Goal: Task Accomplishment & Management: Manage account settings

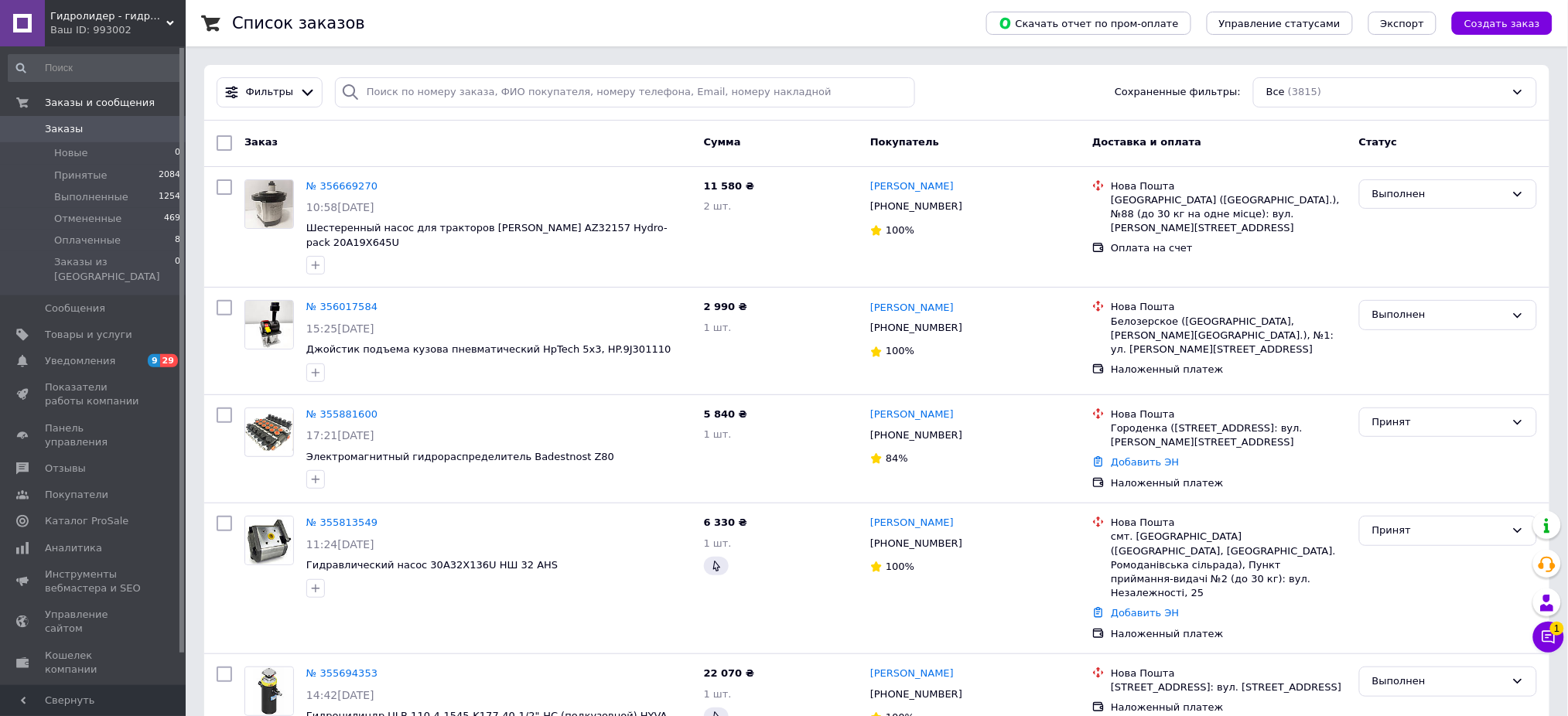
click at [103, 25] on div "Ваш ID: 993002" at bounding box center [118, 30] width 136 height 14
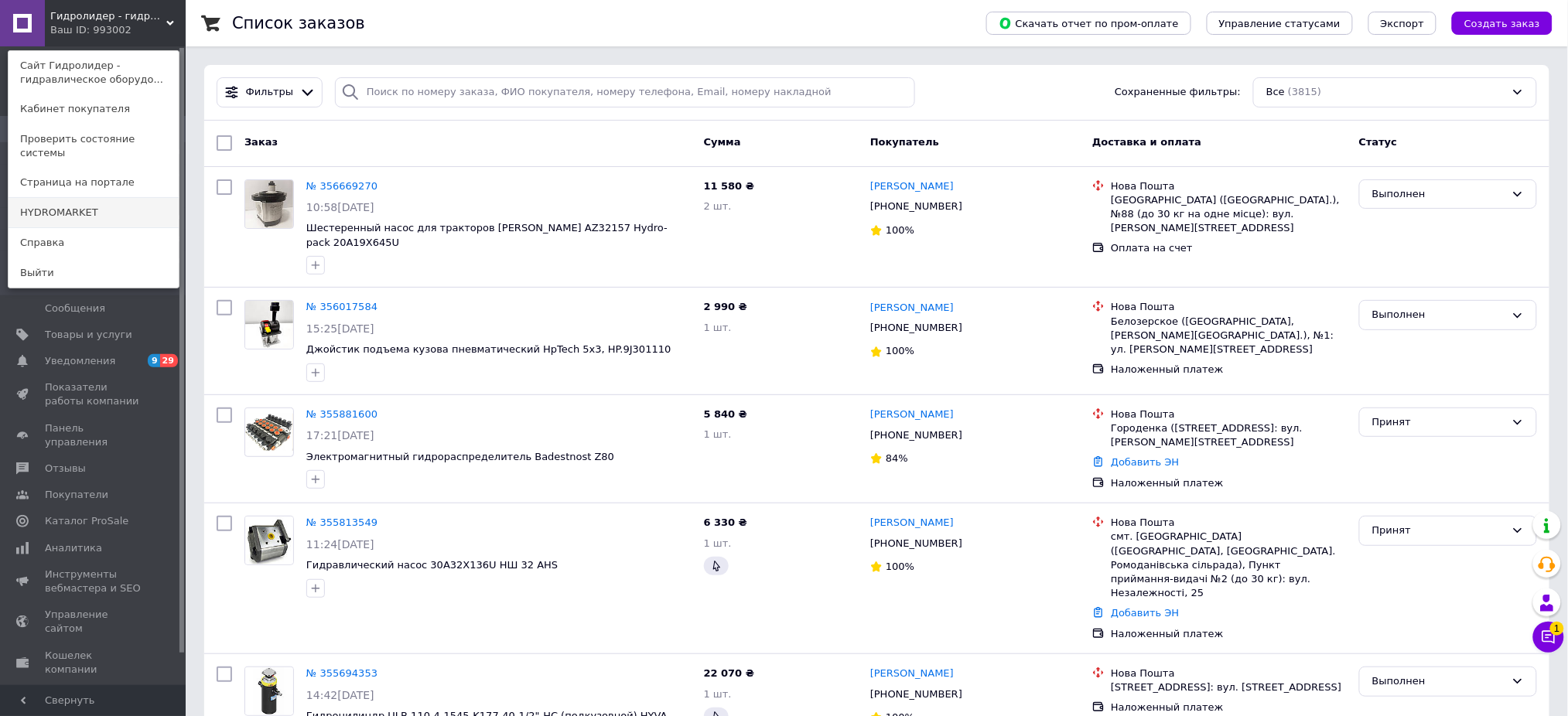
click at [94, 206] on link "HYDROMARKET" at bounding box center [93, 212] width 170 height 29
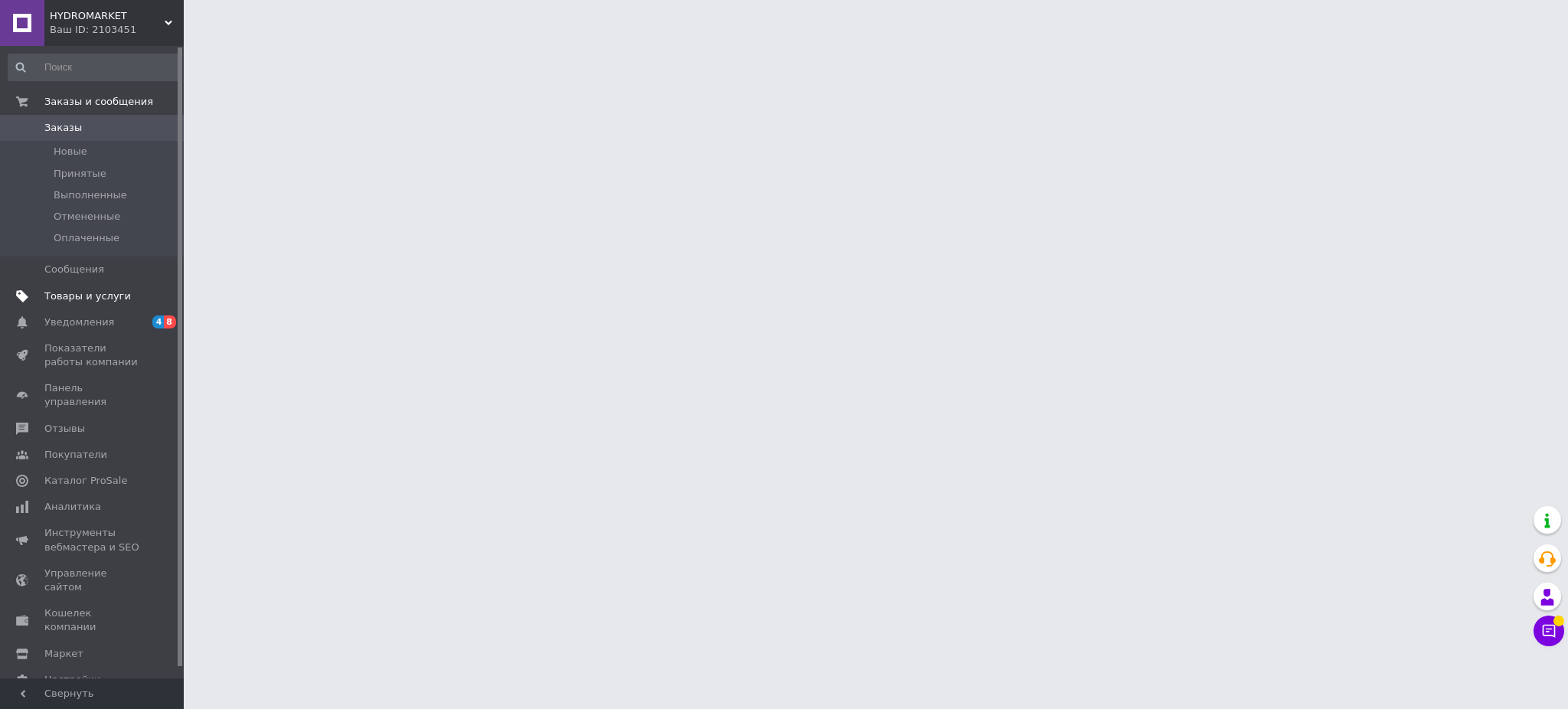
click at [98, 301] on span "Товары и услуги" at bounding box center [88, 297] width 86 height 14
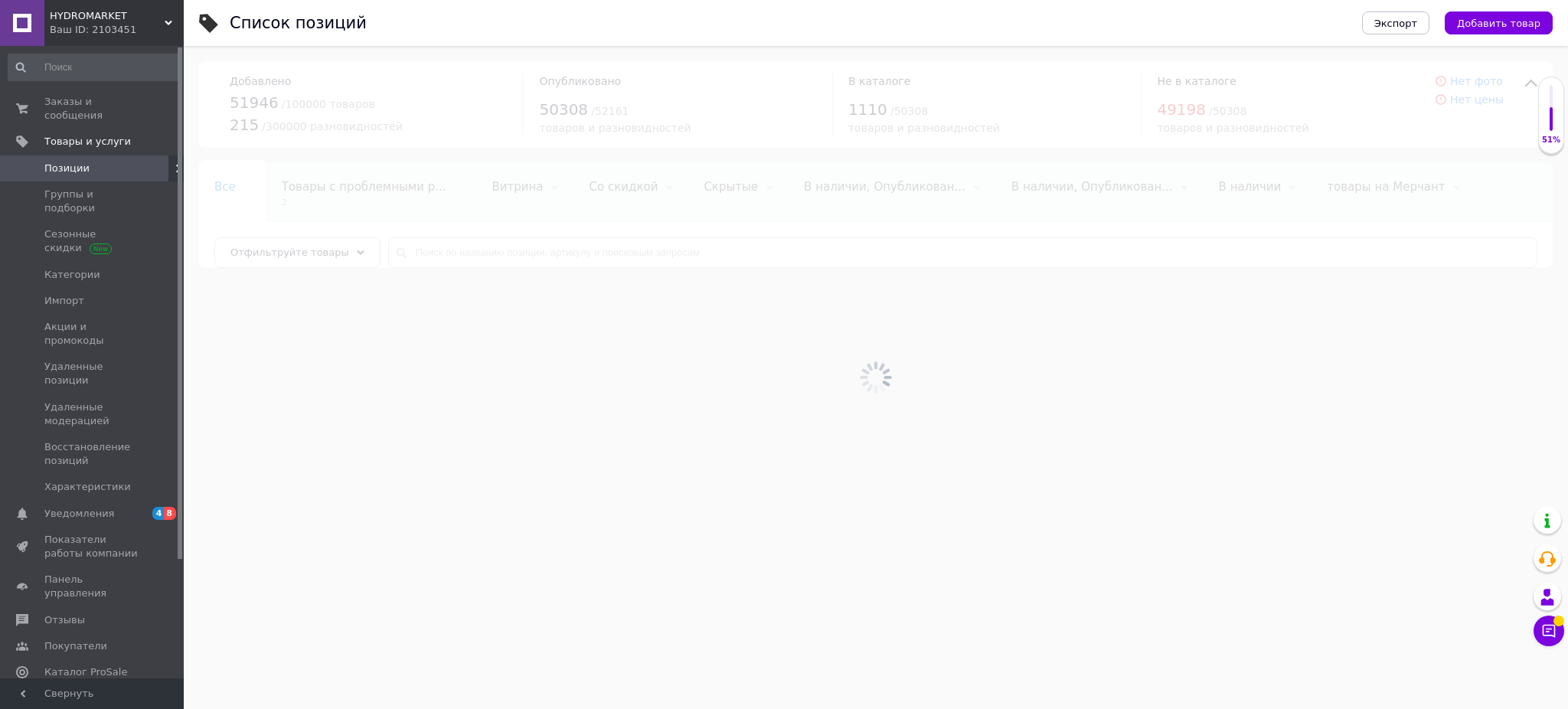
click at [479, 246] on div at bounding box center [876, 377] width 1385 height 663
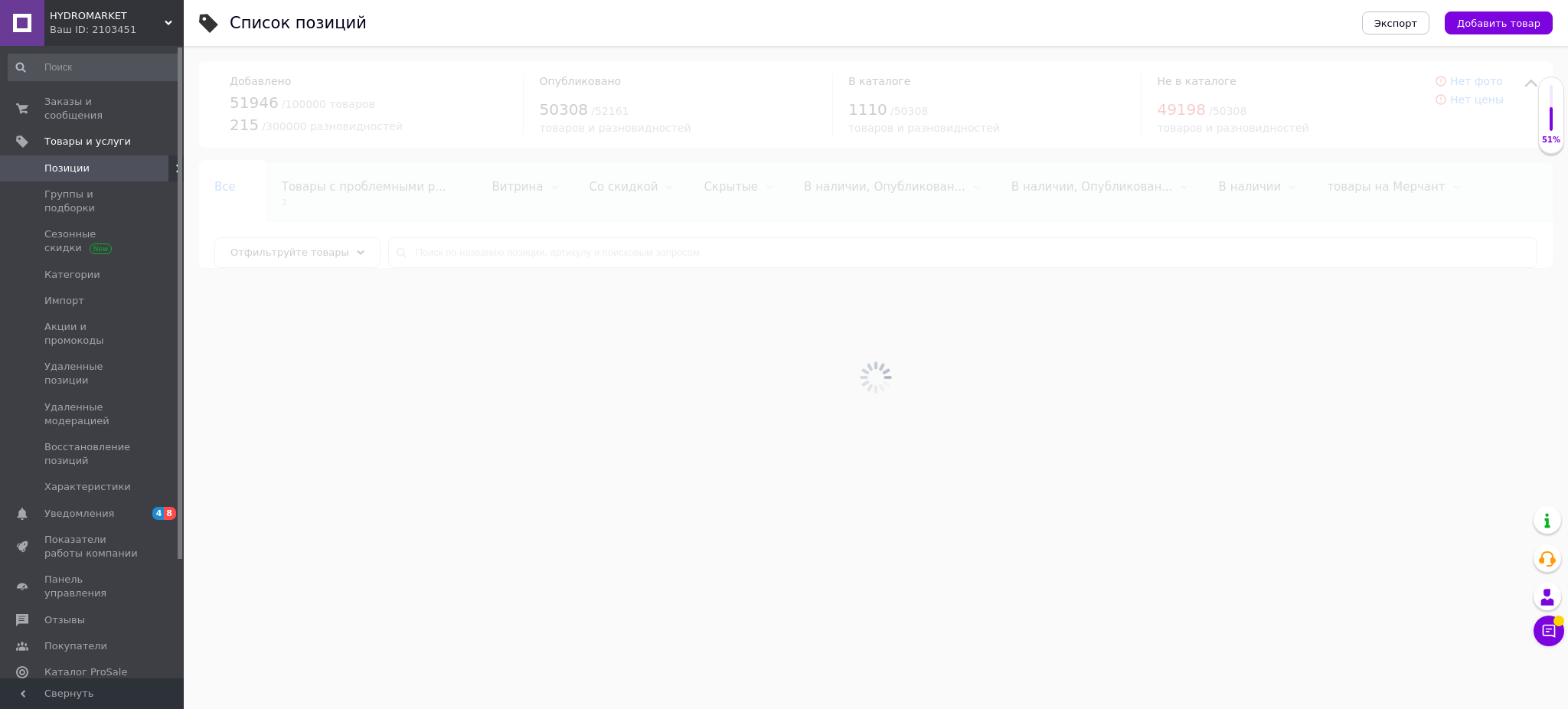
click at [479, 246] on div at bounding box center [876, 377] width 1385 height 663
click at [479, 246] on input "text" at bounding box center [962, 253] width 1149 height 30
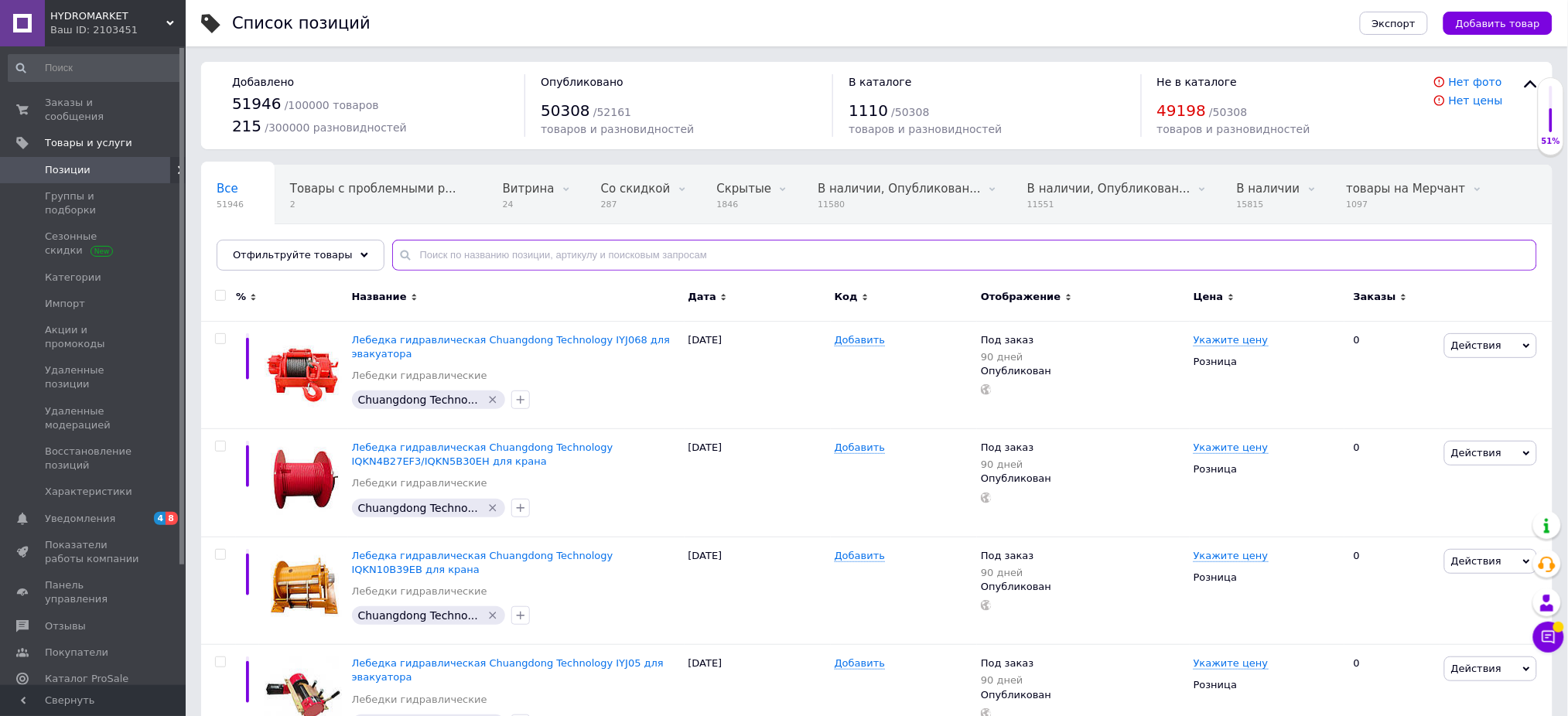
click at [484, 248] on input "text" at bounding box center [964, 255] width 1145 height 31
type input "м"
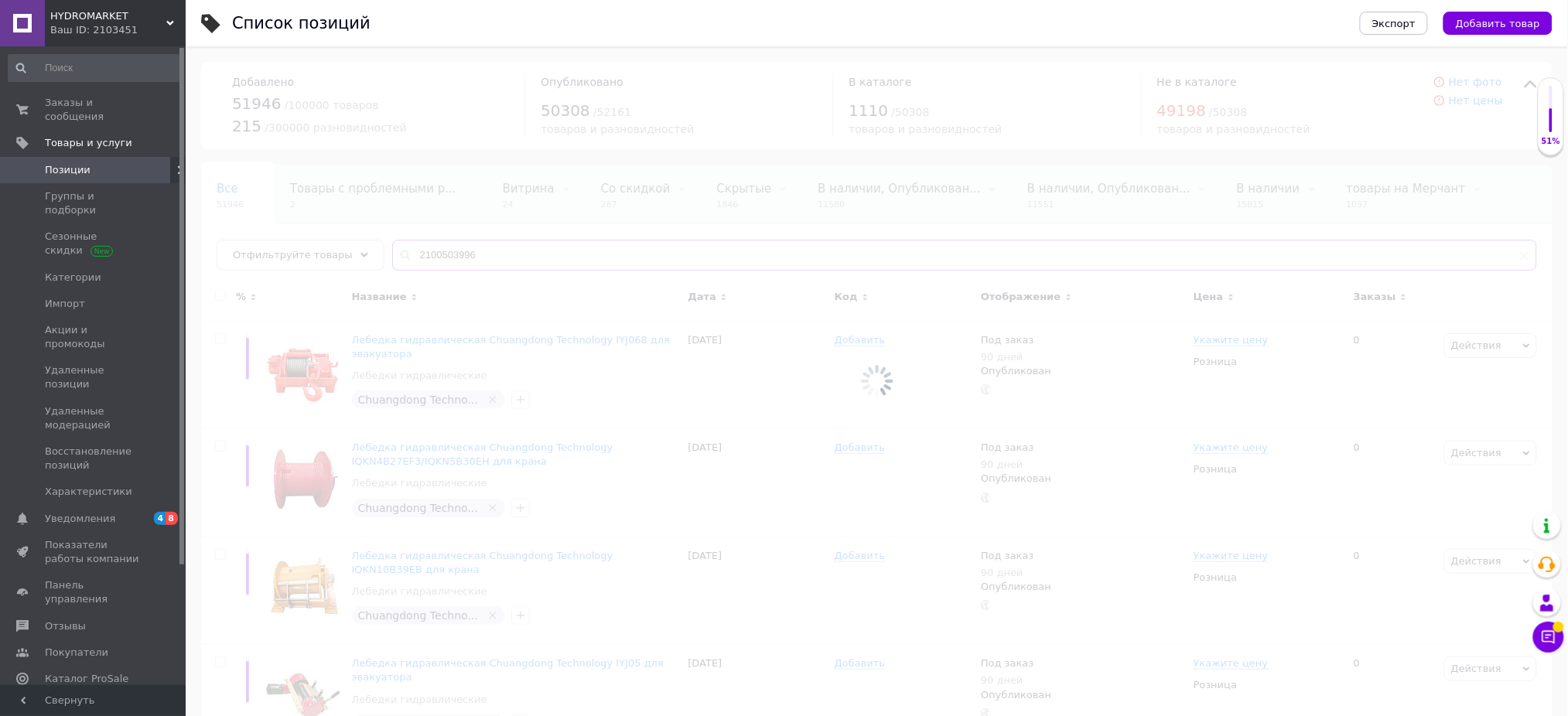
type input "2100503996"
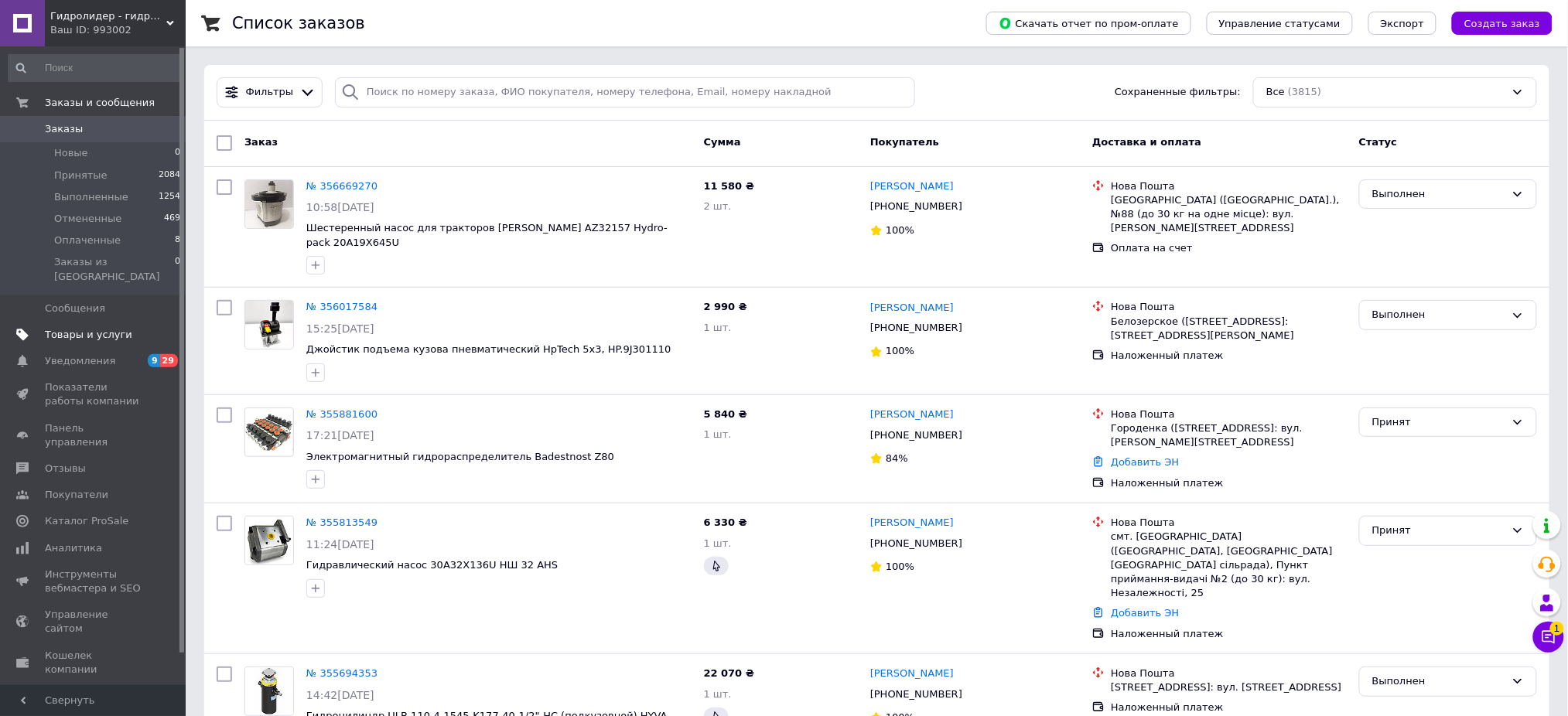
click at [82, 328] on span "Товары и услуги" at bounding box center [89, 335] width 87 height 14
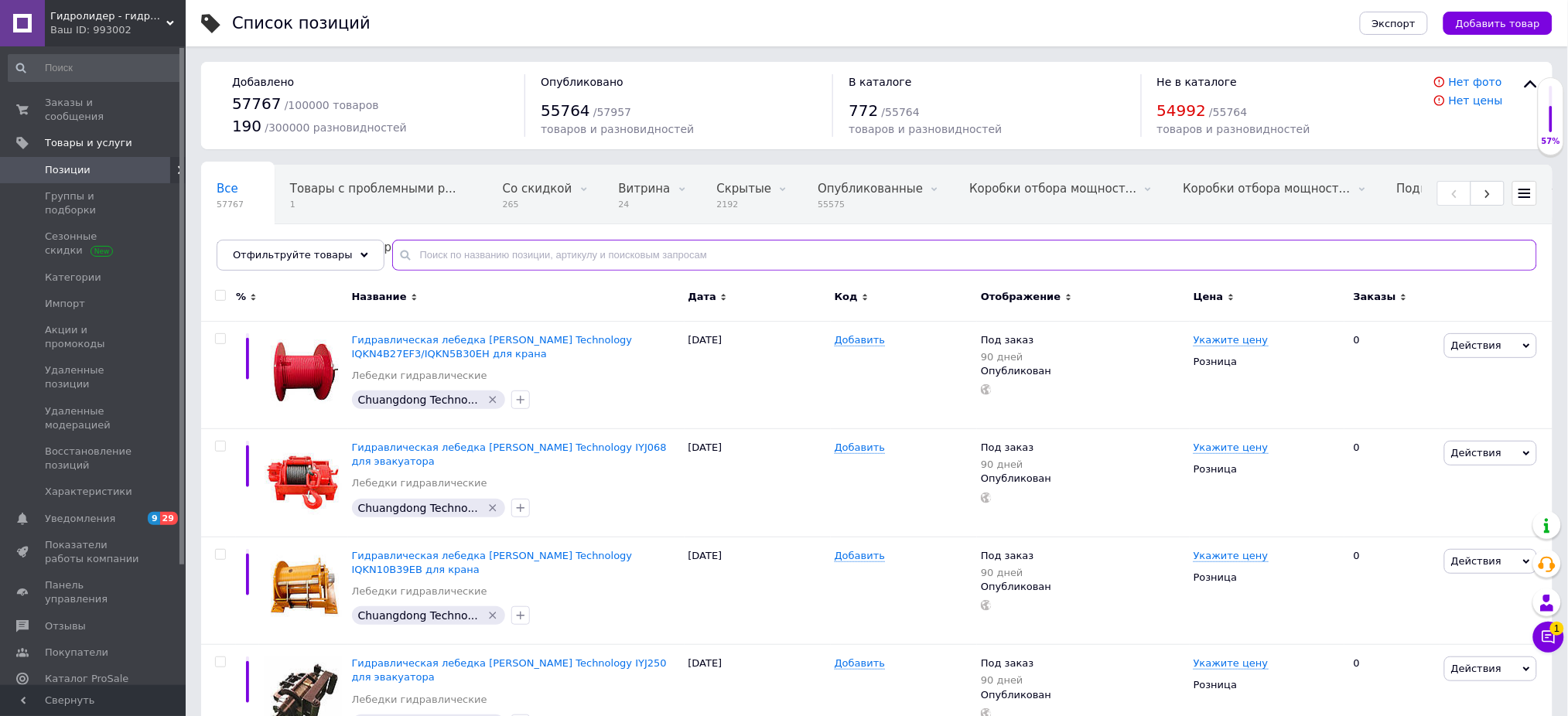
click at [504, 269] on input "text" at bounding box center [964, 255] width 1145 height 31
paste input "0А-51269"
type input "0А-51269"
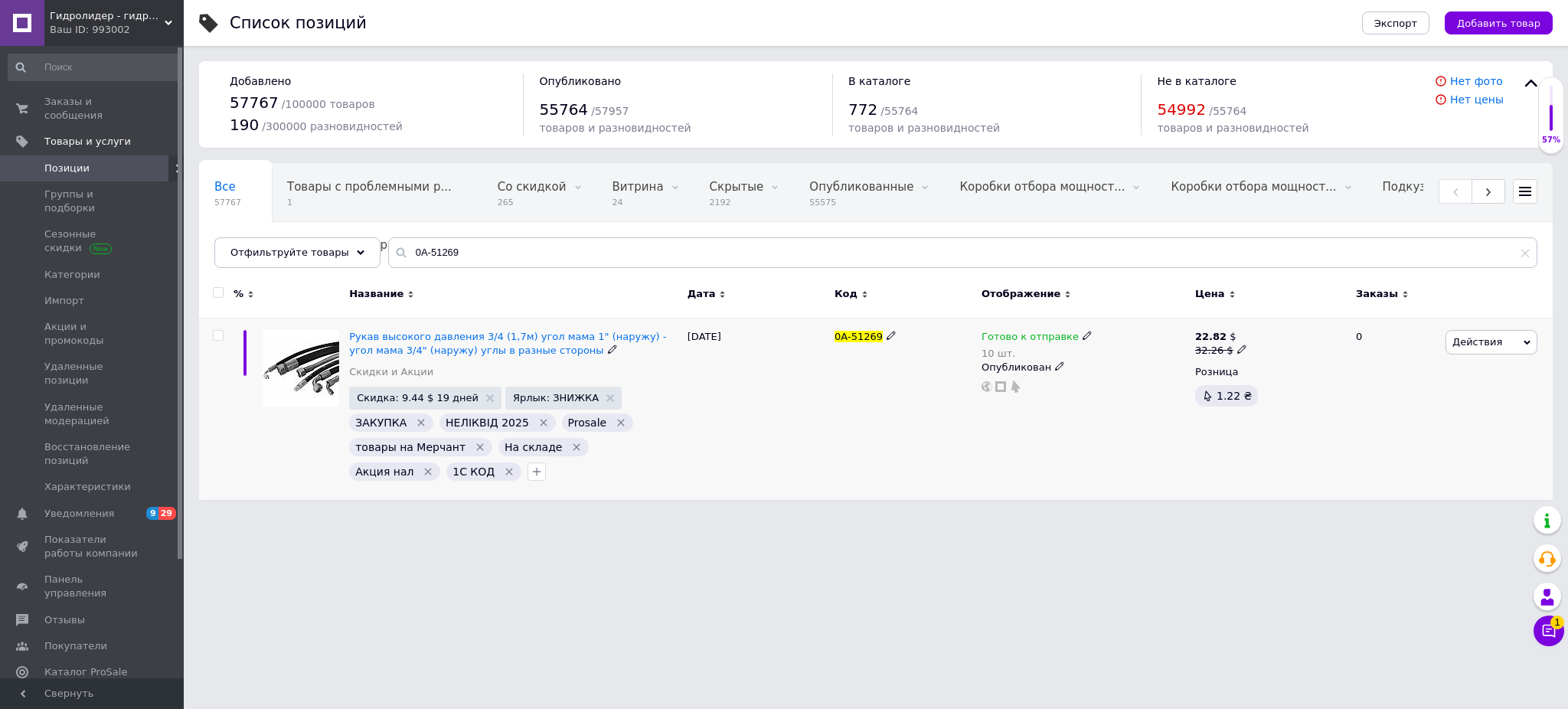
click at [476, 445] on icon "Удалить метку" at bounding box center [480, 448] width 7 height 7
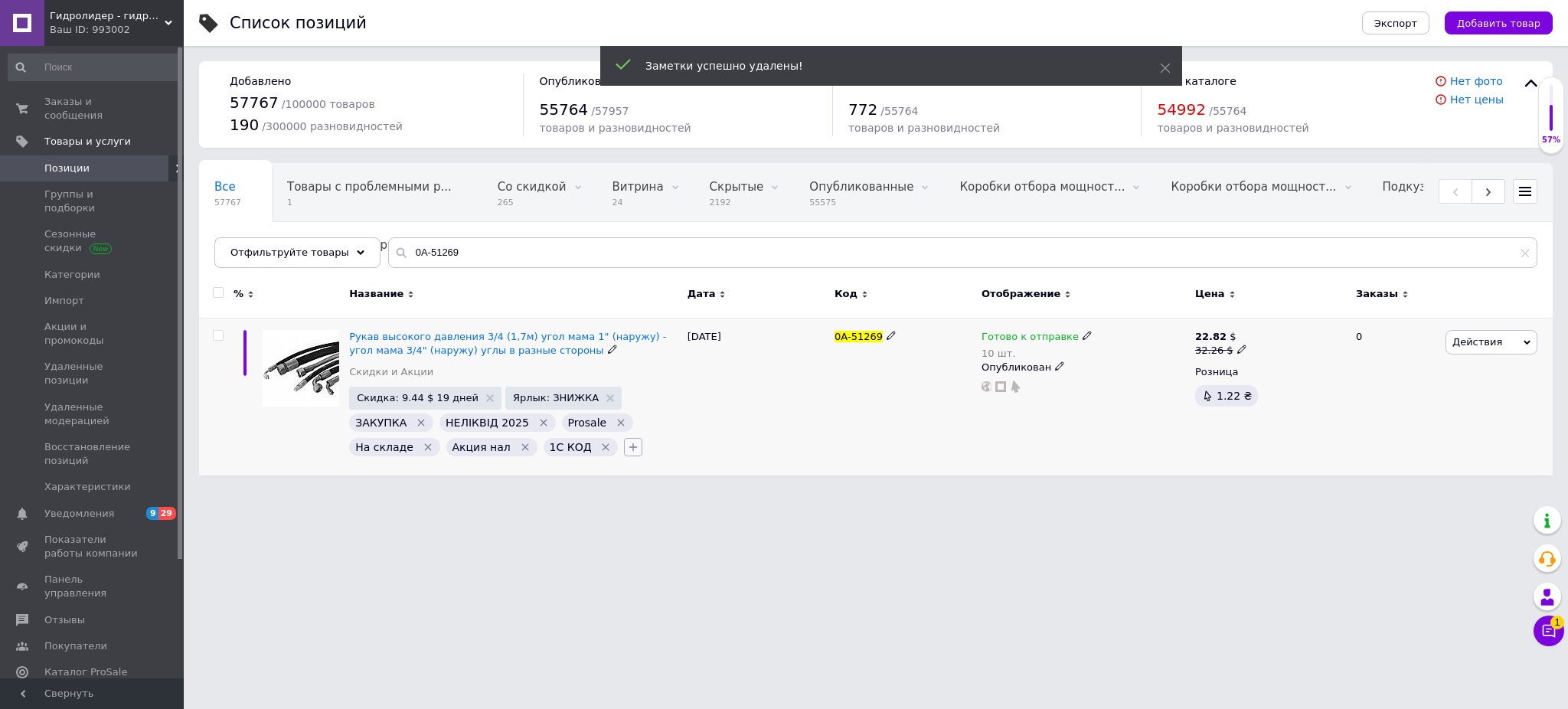
click at [627, 451] on icon "button" at bounding box center [633, 447] width 13 height 13
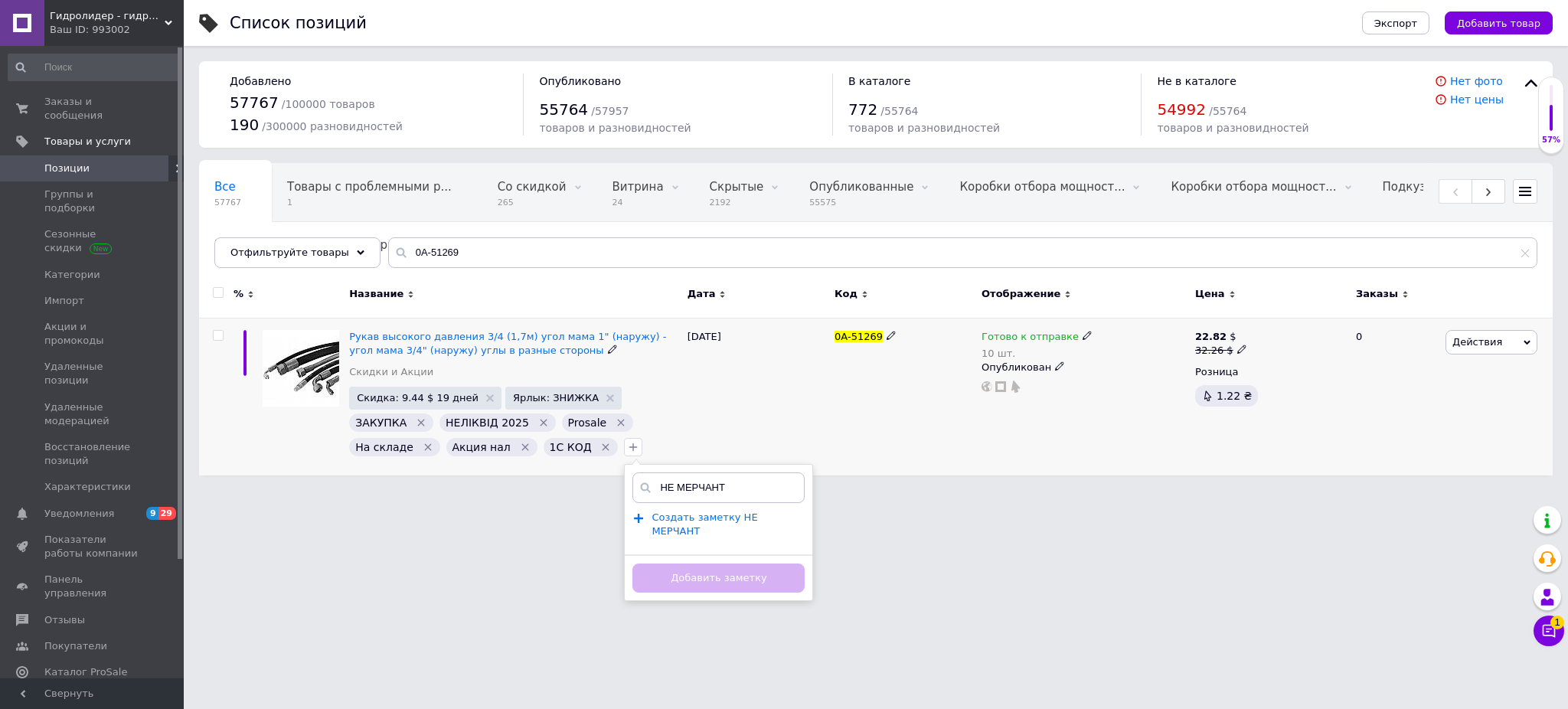
type input "НЕ МЕРЧАНТ"
click at [665, 511] on span "Создать заметку НЕ МЕРЧАНТ" at bounding box center [704, 524] width 106 height 26
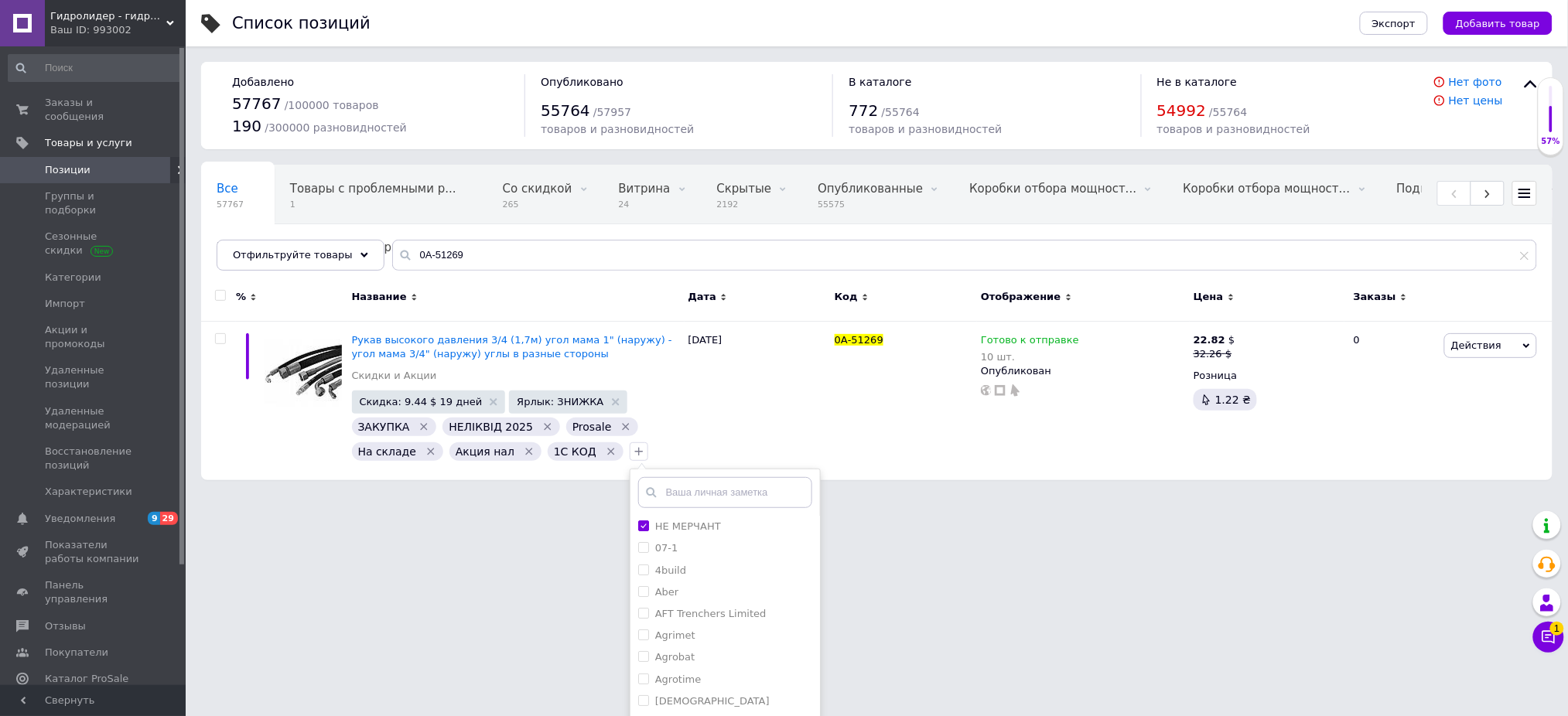
scroll to position [82, 0]
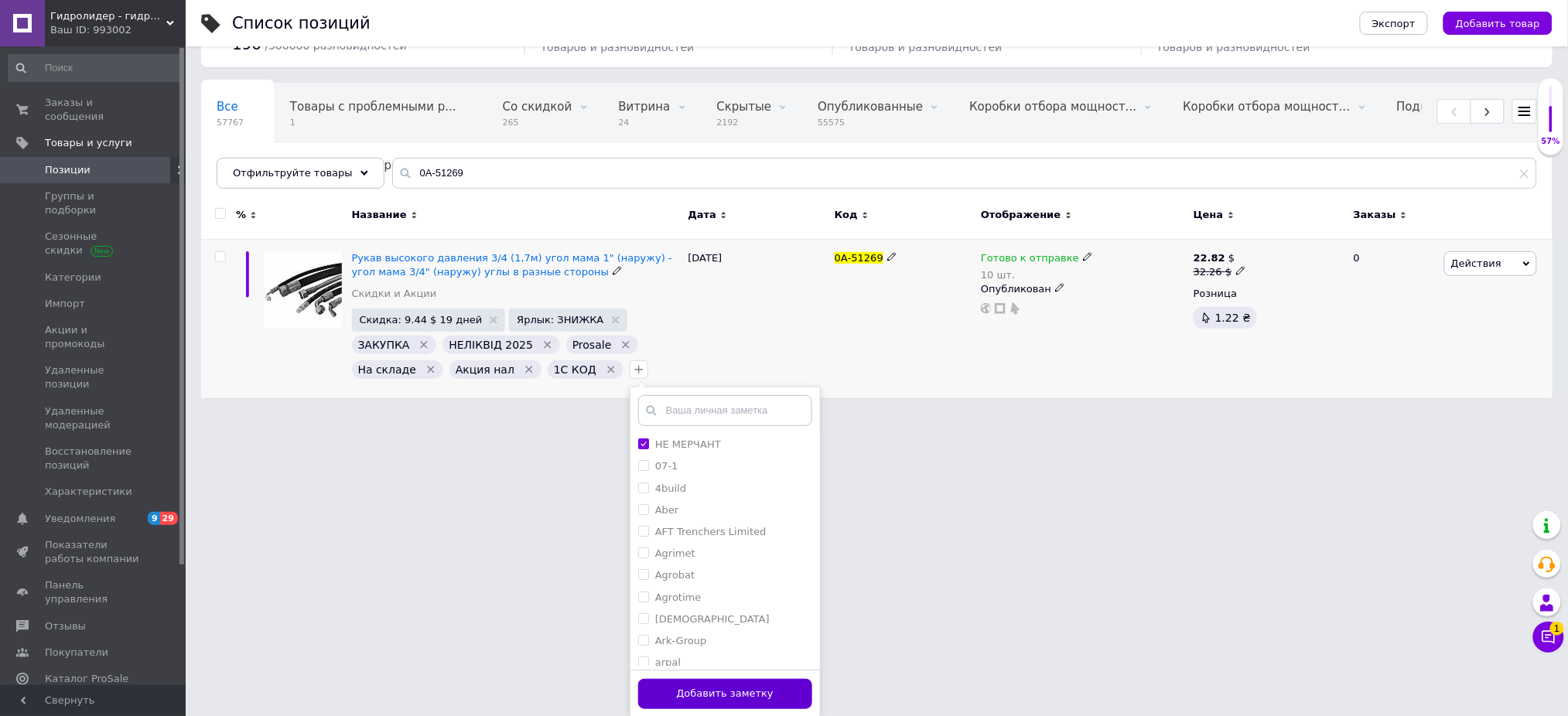
click at [757, 698] on button "Добавить заметку" at bounding box center [726, 694] width 174 height 30
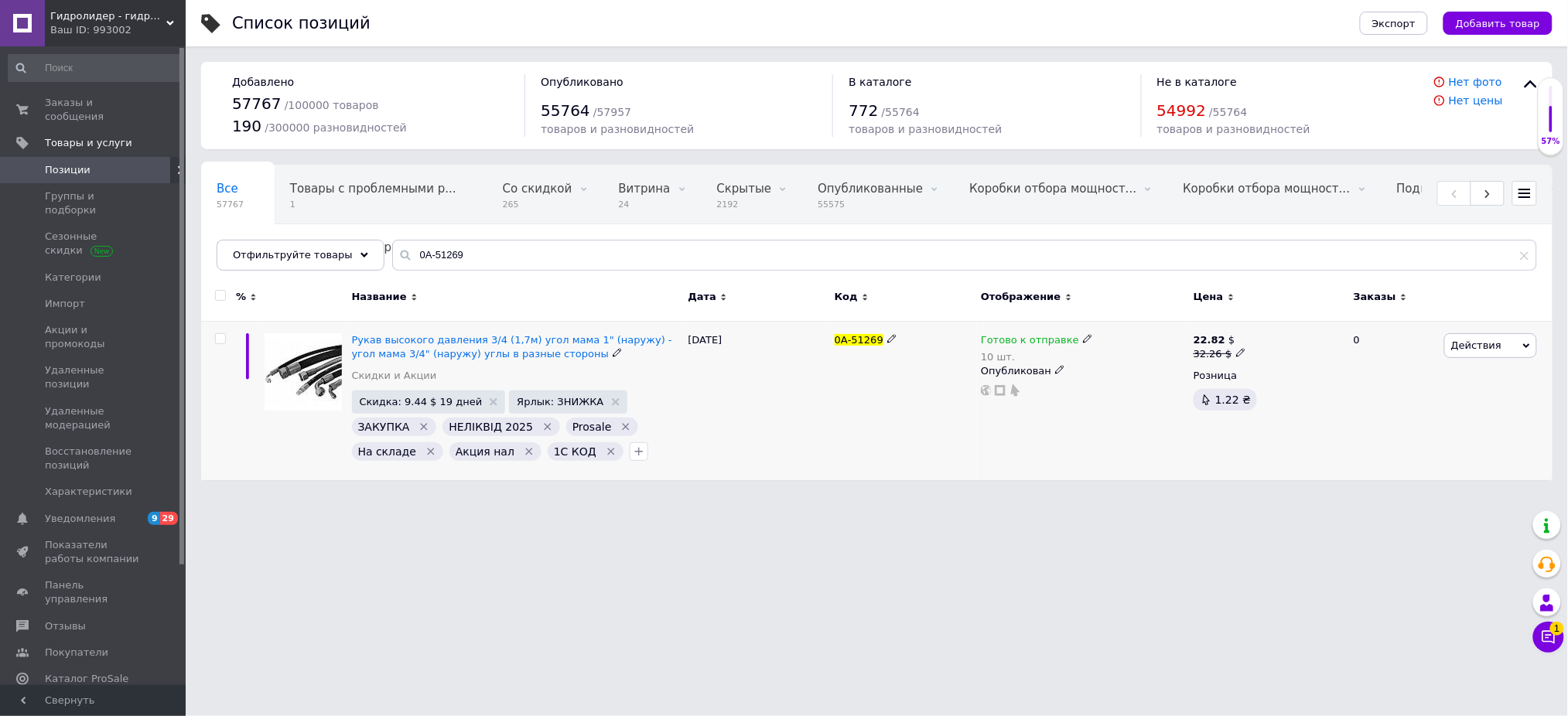
scroll to position [0, 0]
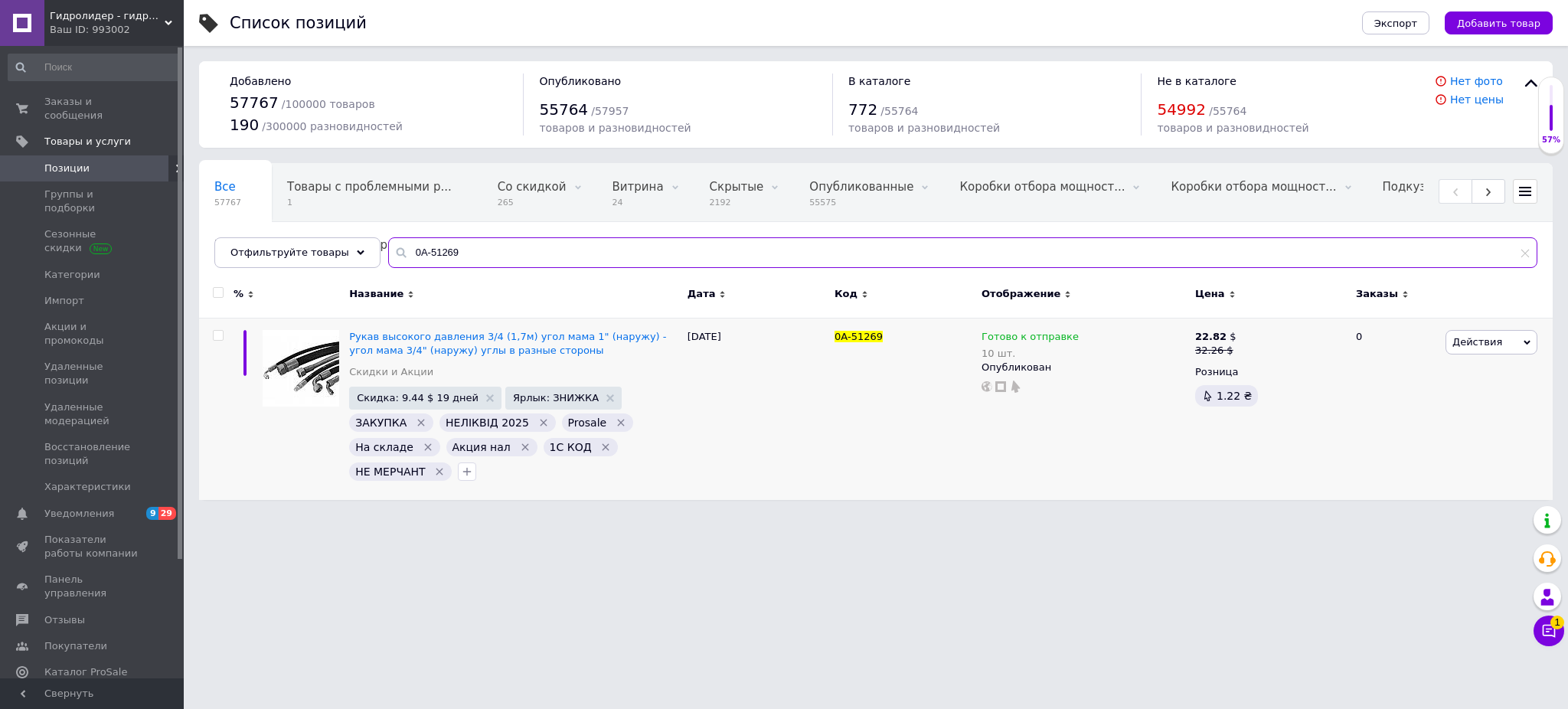
click at [486, 252] on input "0А-51269" at bounding box center [962, 253] width 1149 height 30
paste input "4927"
type input "0А-49279"
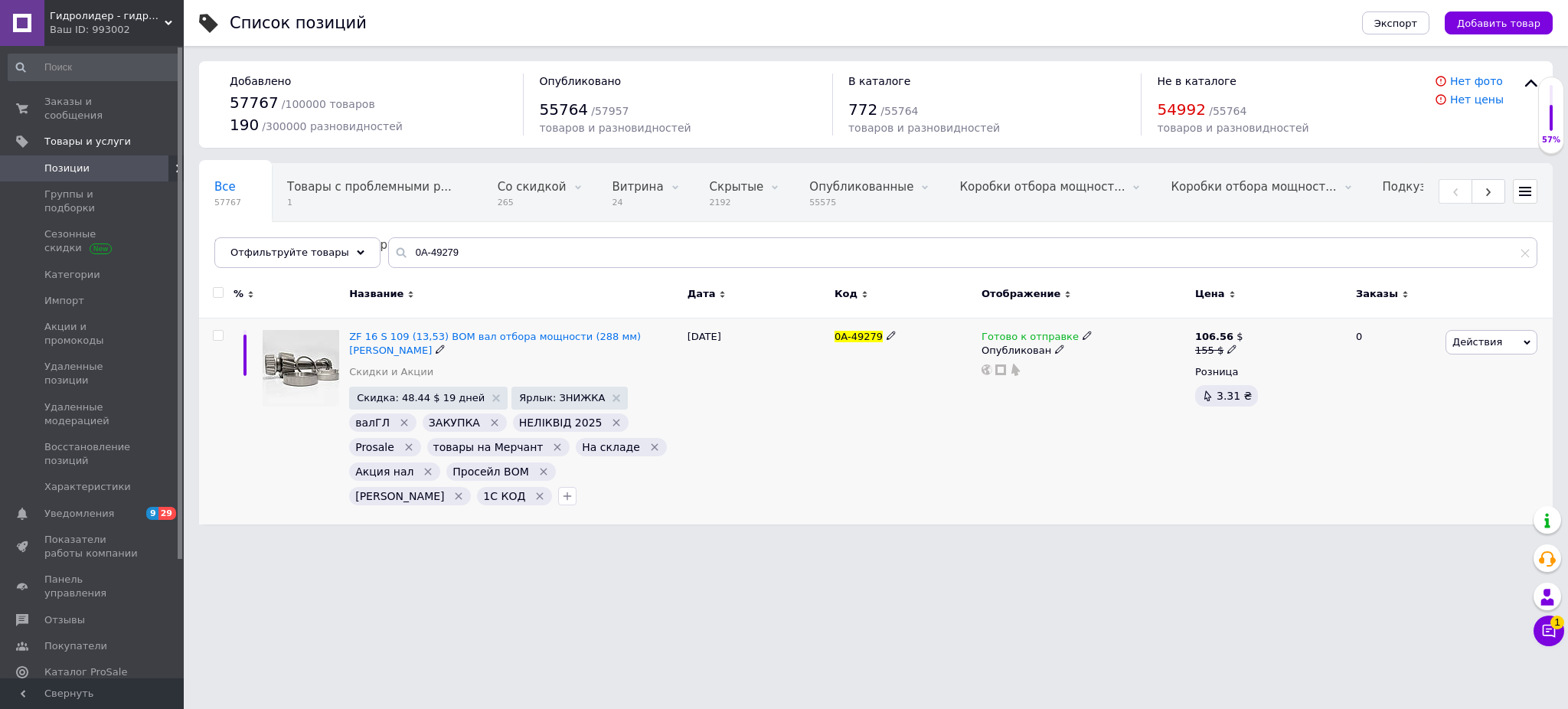
click at [554, 447] on icon "Удалить метку" at bounding box center [558, 448] width 7 height 7
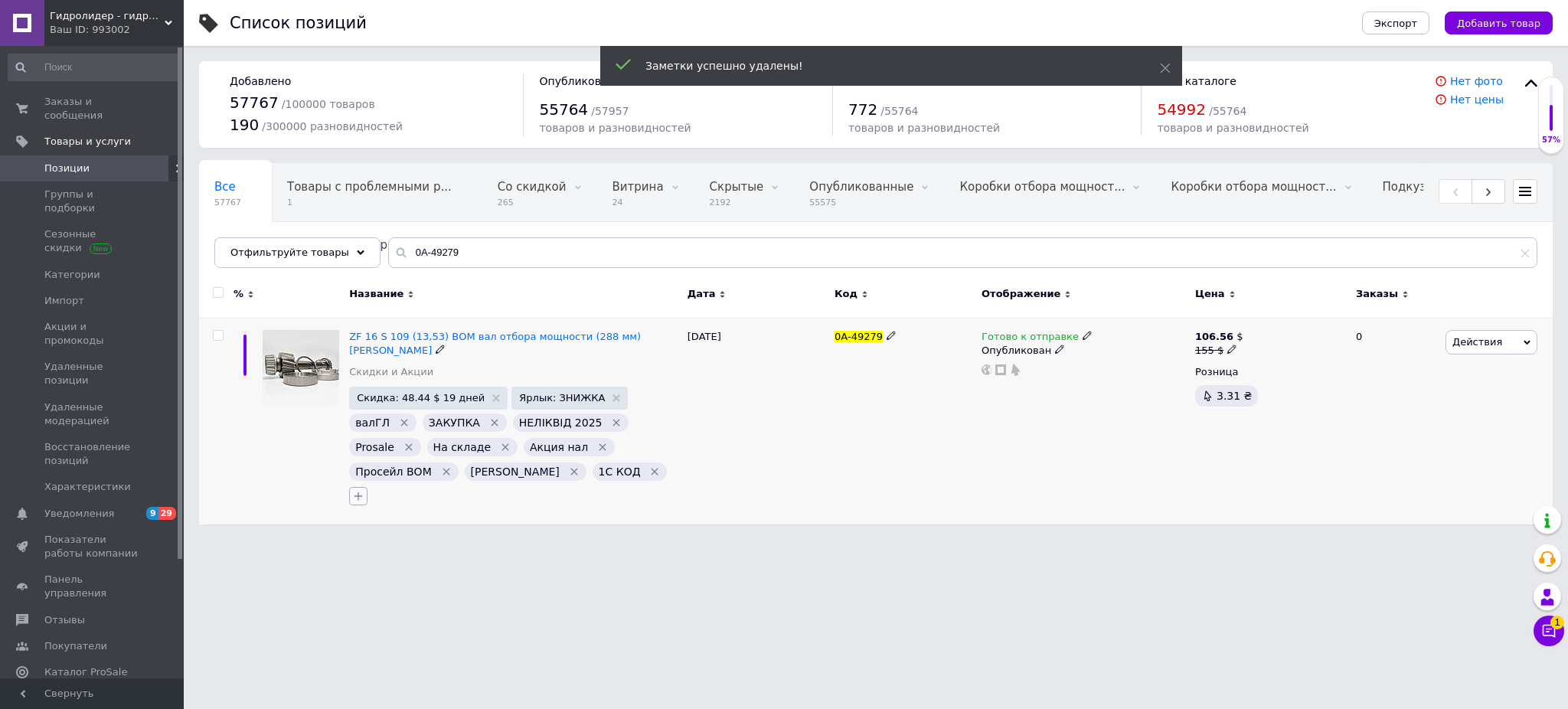
click at [364, 490] on icon "button" at bounding box center [358, 496] width 13 height 13
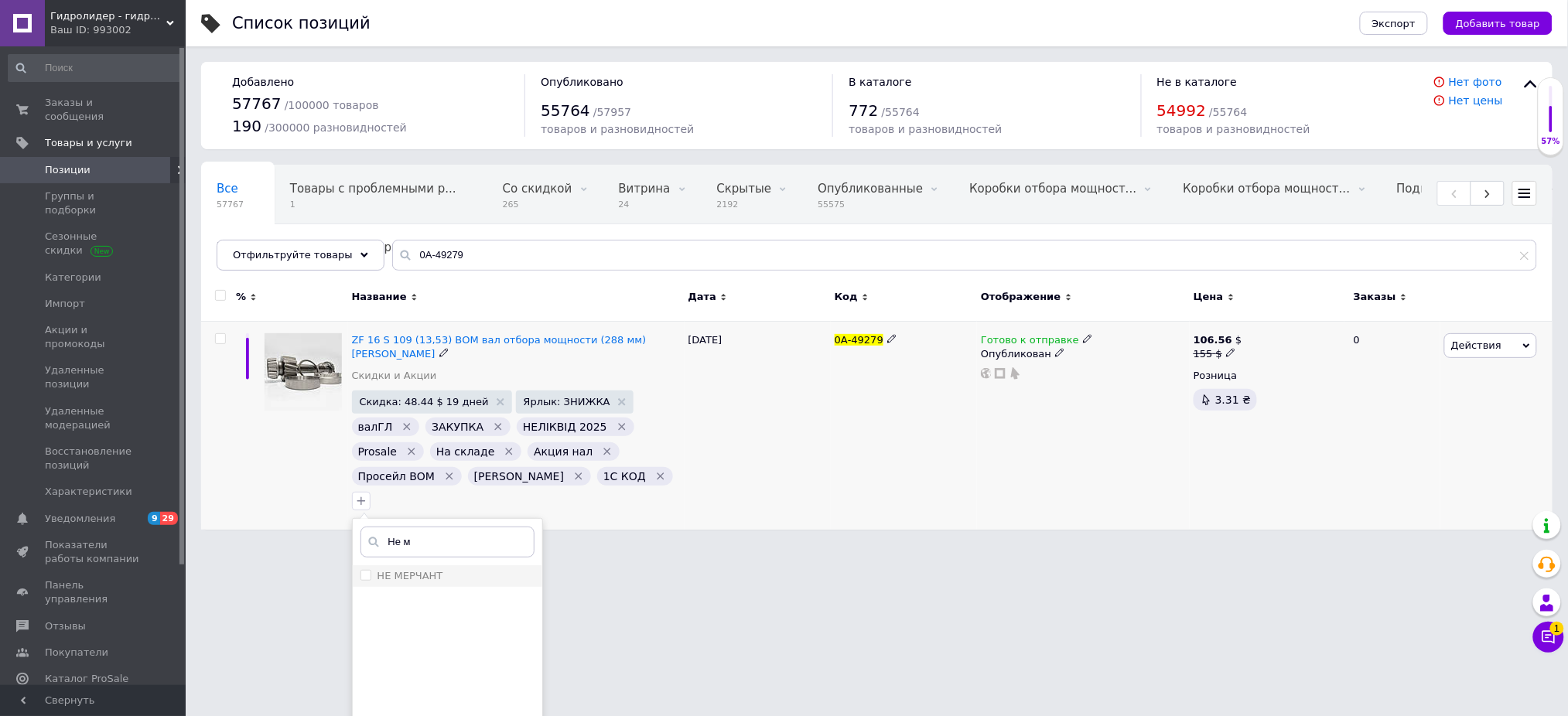
type input "Не м"
click at [443, 570] on label "НЕ МЕРЧАНТ" at bounding box center [410, 576] width 66 height 12
checkbox input "true"
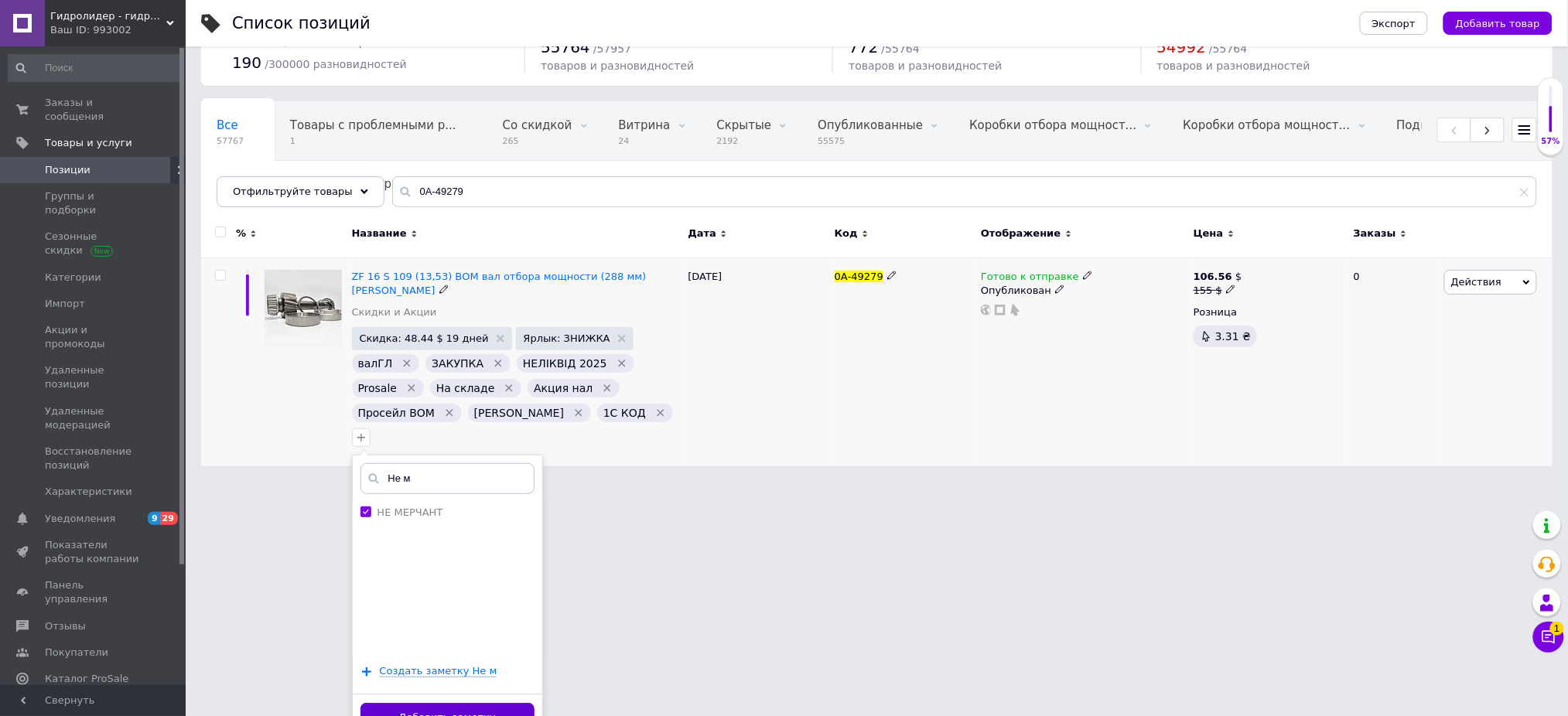
click at [534, 703] on button "Добавить заметку" at bounding box center [447, 718] width 174 height 30
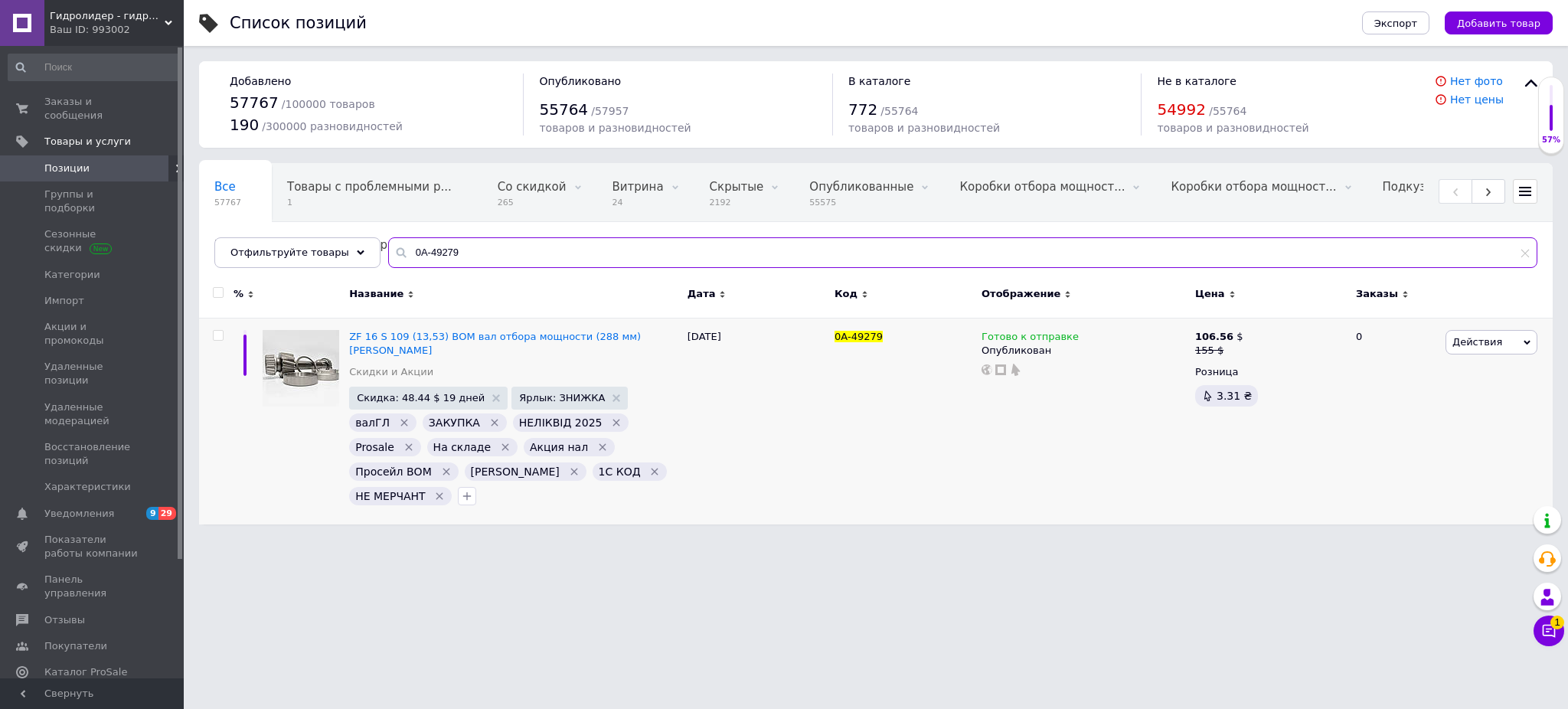
click at [480, 263] on input "0А-49279" at bounding box center [962, 253] width 1149 height 30
paste input "151"
type input "0А-49151"
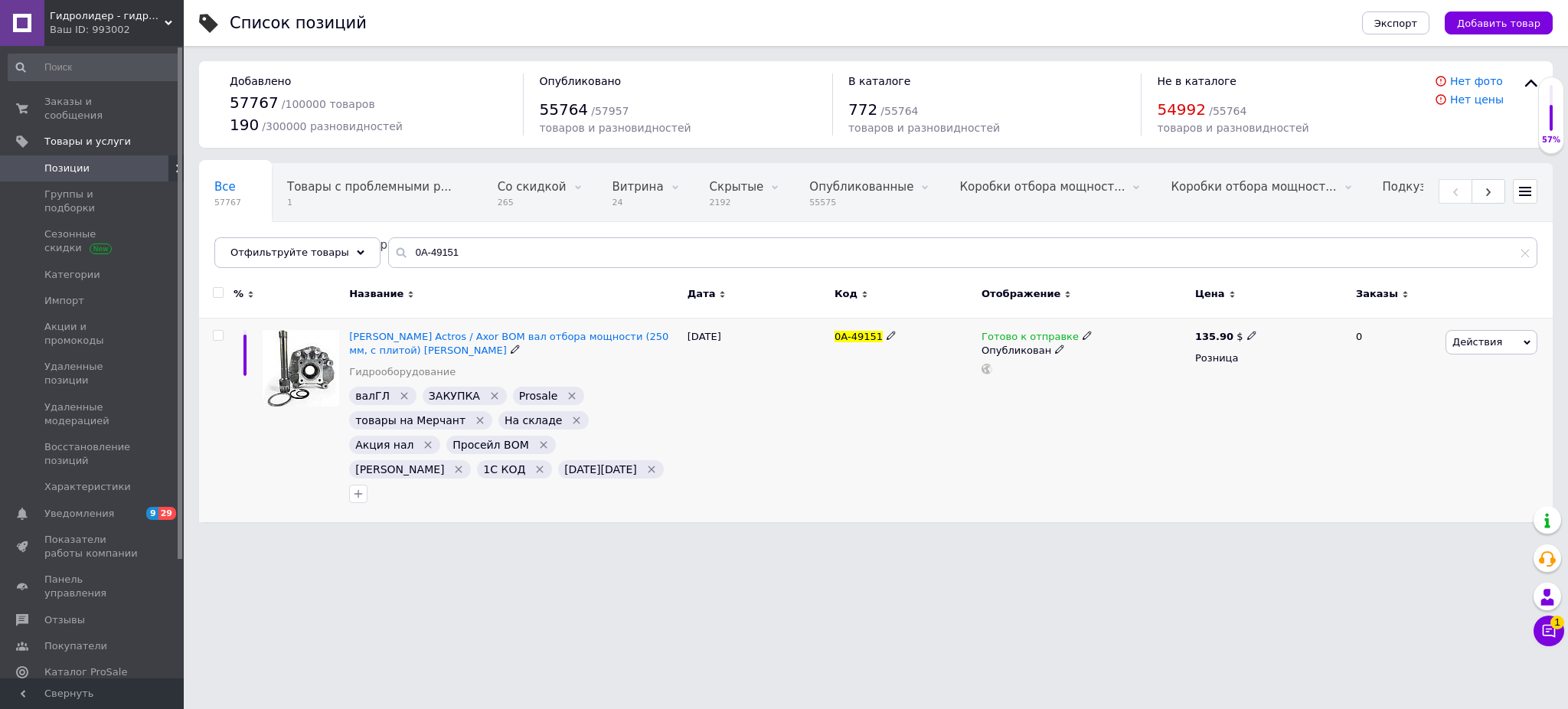
click at [474, 418] on icon "Удалить метку" at bounding box center [480, 420] width 13 height 13
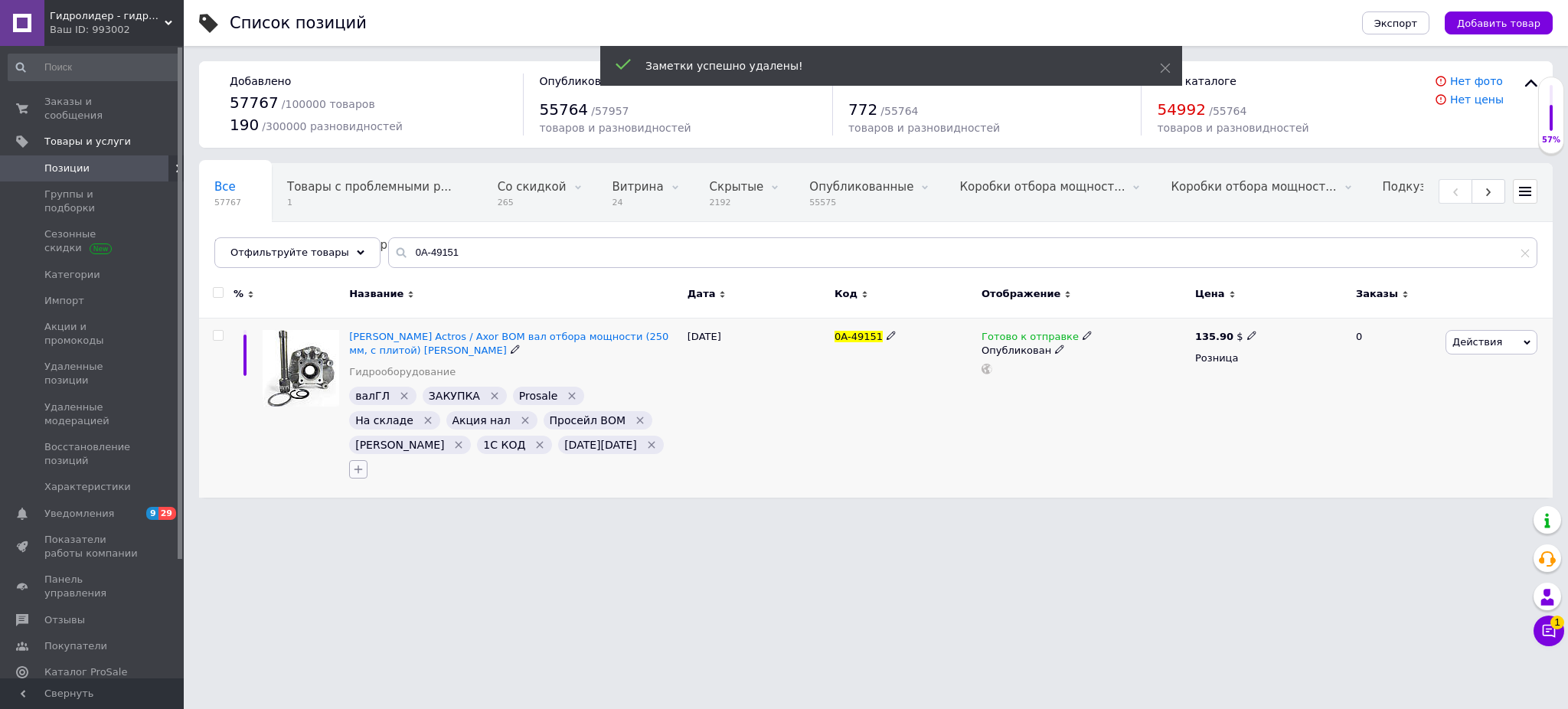
click at [364, 463] on icon "button" at bounding box center [358, 469] width 13 height 13
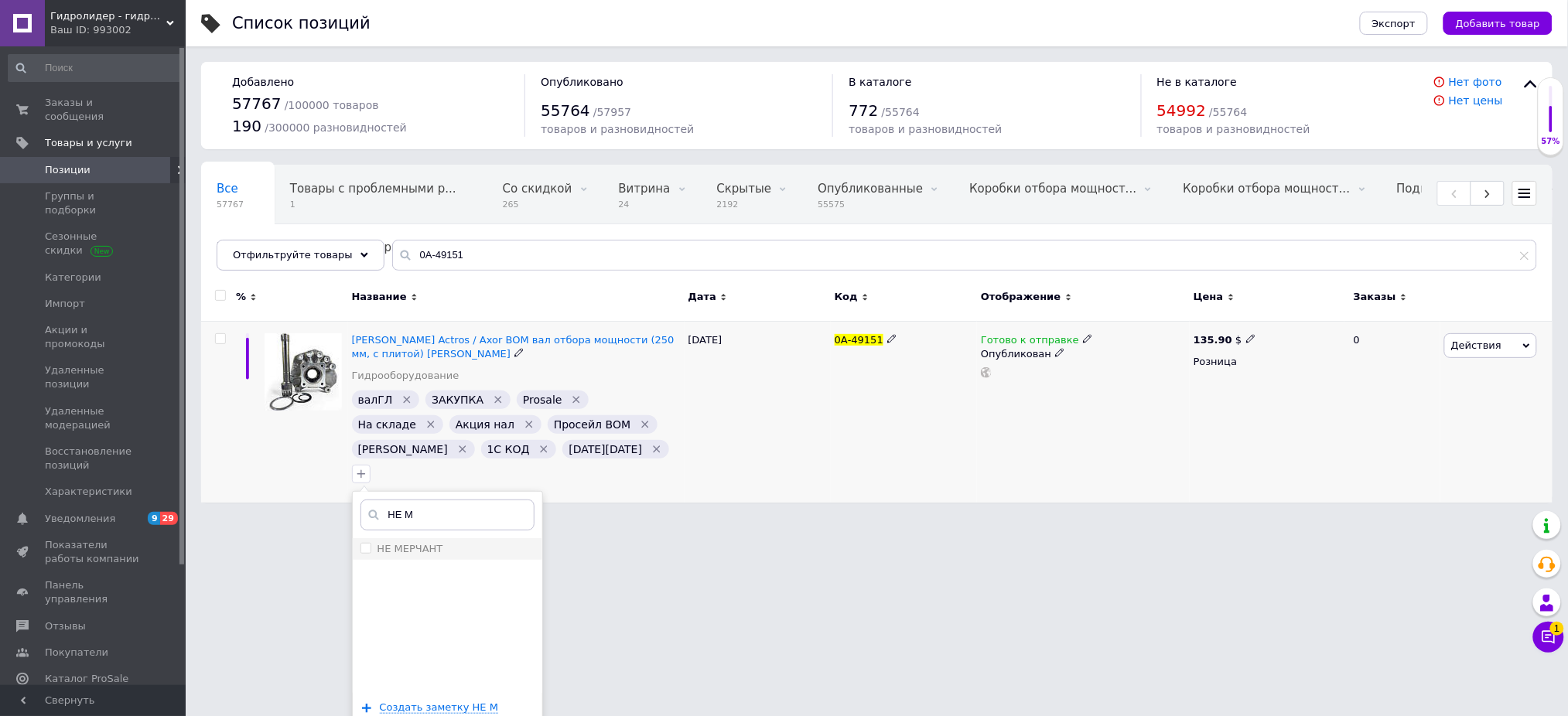
type input "НЕ М"
click at [534, 542] on div "НЕ МЕРЧАНТ" at bounding box center [447, 549] width 174 height 14
checkbox input "true"
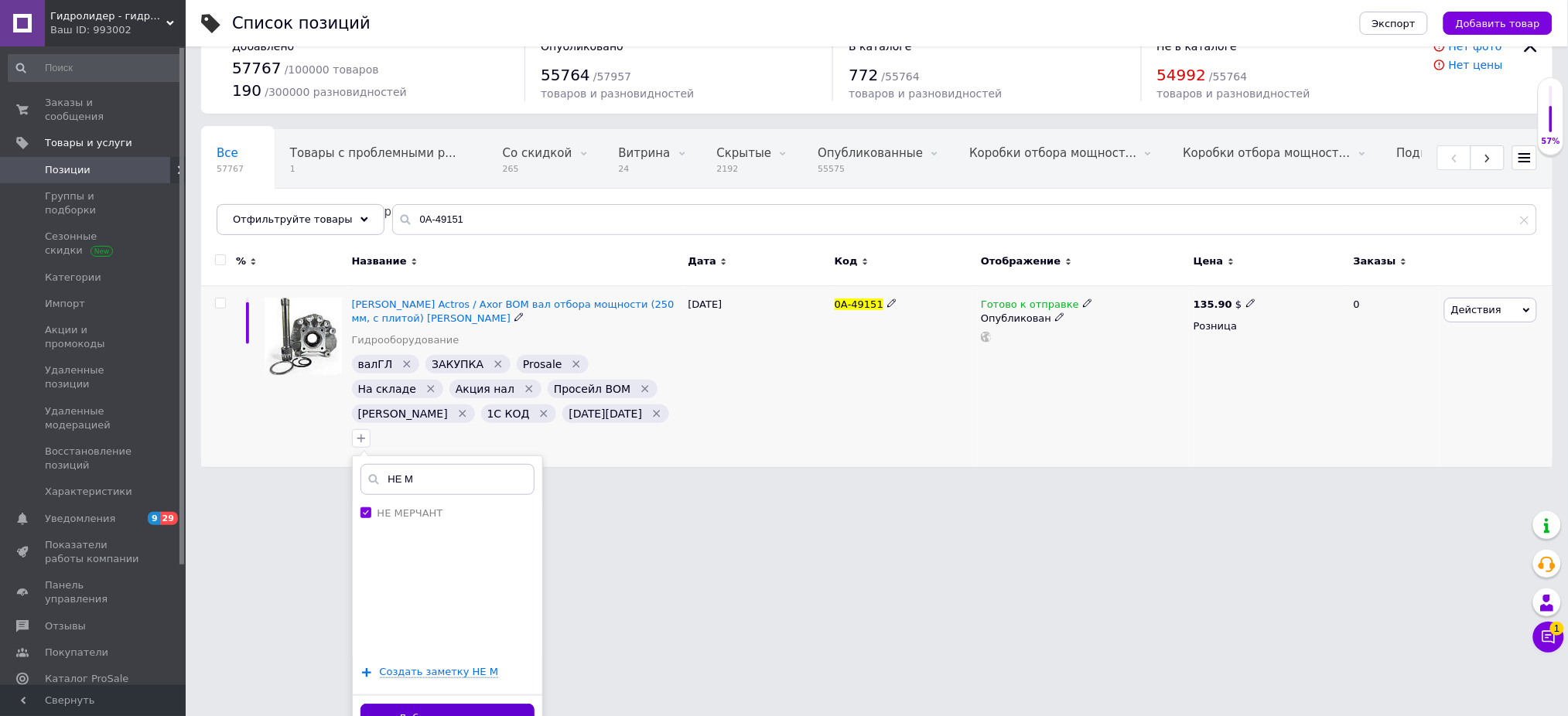
click at [534, 704] on button "Добавить заметку" at bounding box center [447, 719] width 174 height 30
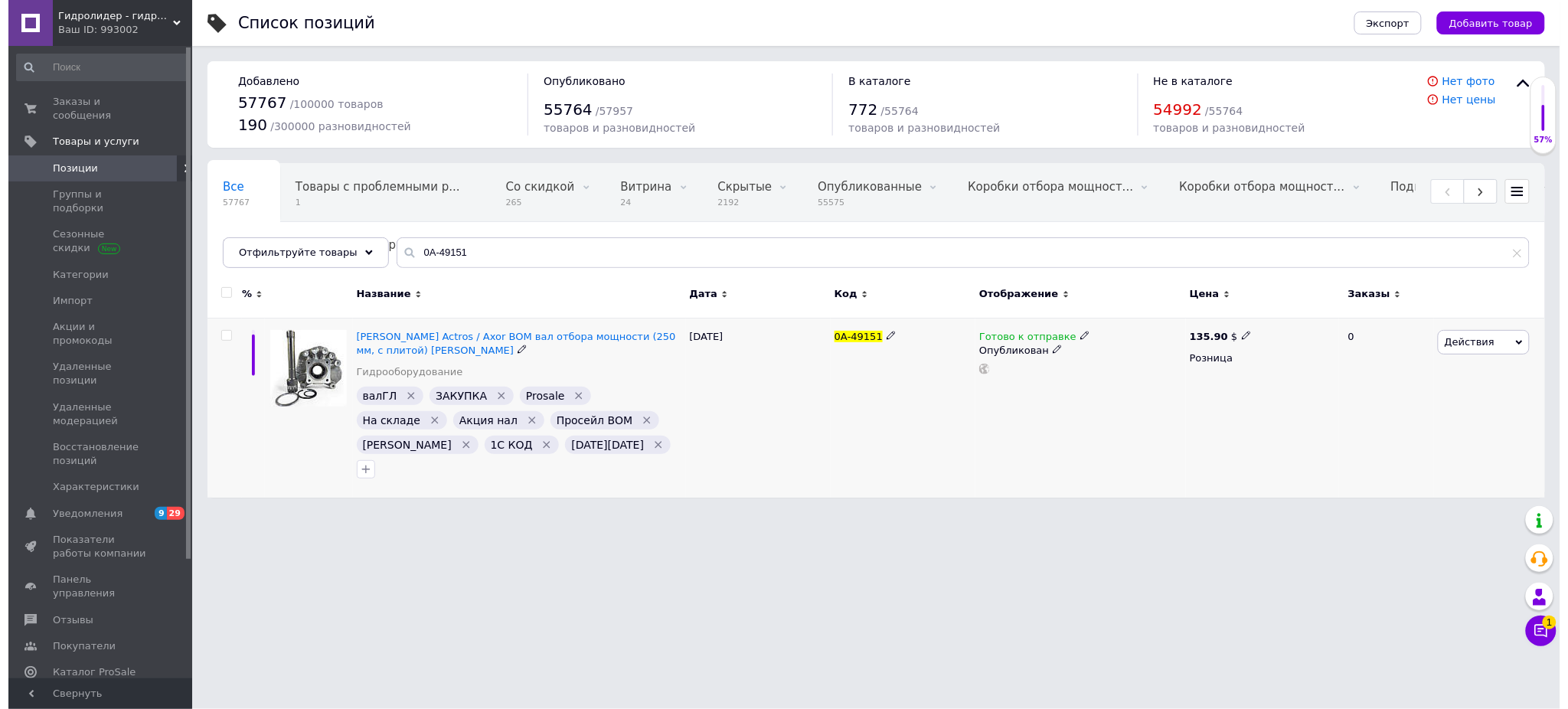
scroll to position [0, 0]
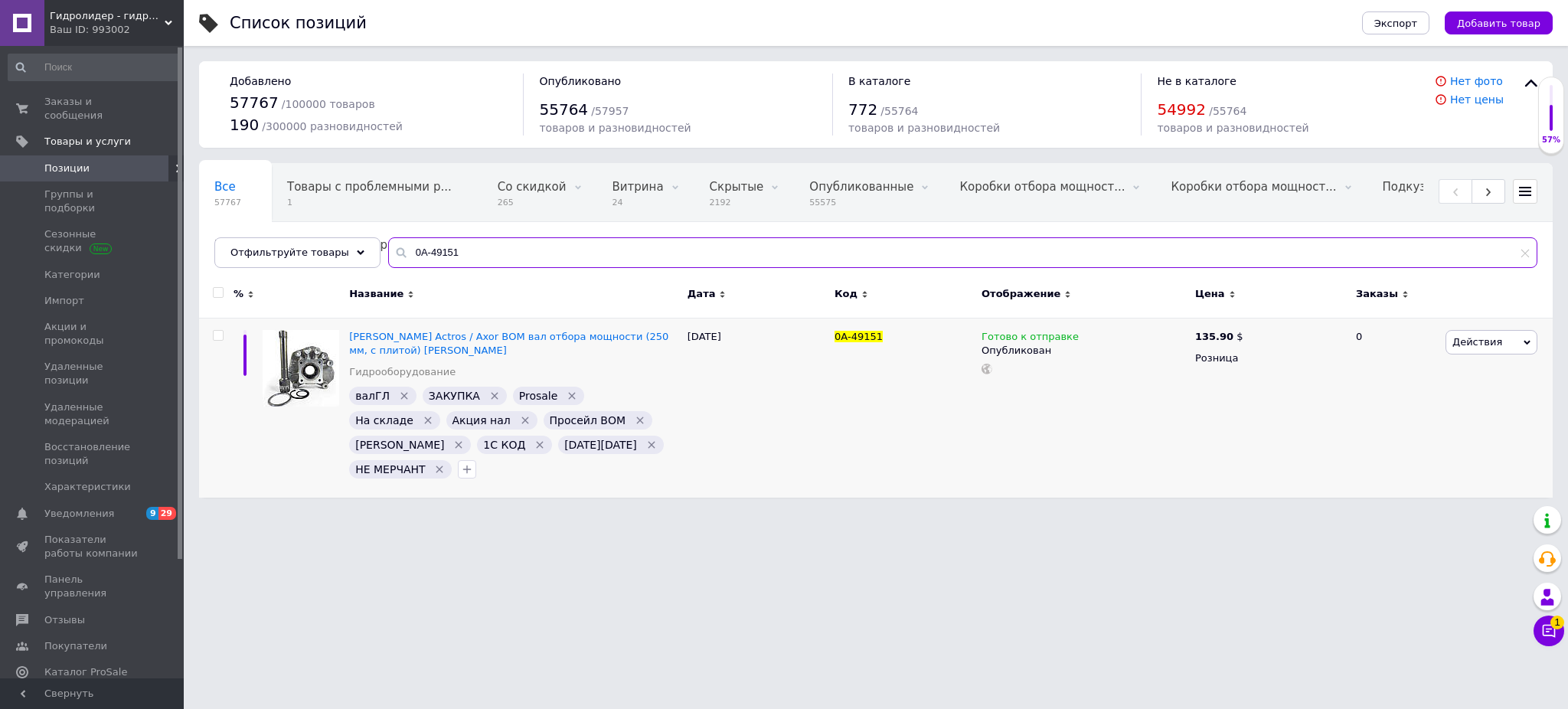
click at [455, 265] on input "0А-49151" at bounding box center [962, 253] width 1149 height 30
paste input "23607"
type input "0А-23607"
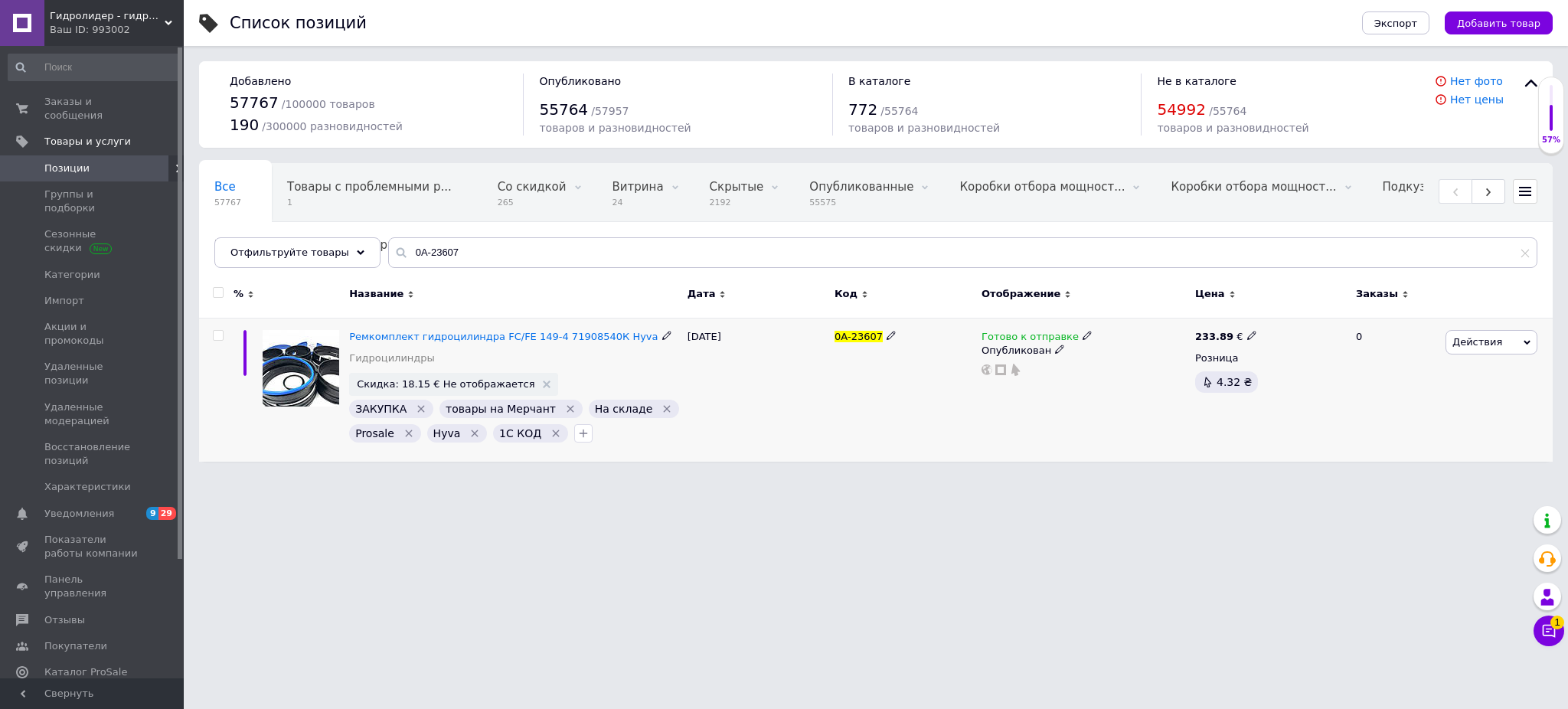
click at [564, 408] on icon "Удалить метку" at bounding box center [570, 409] width 13 height 13
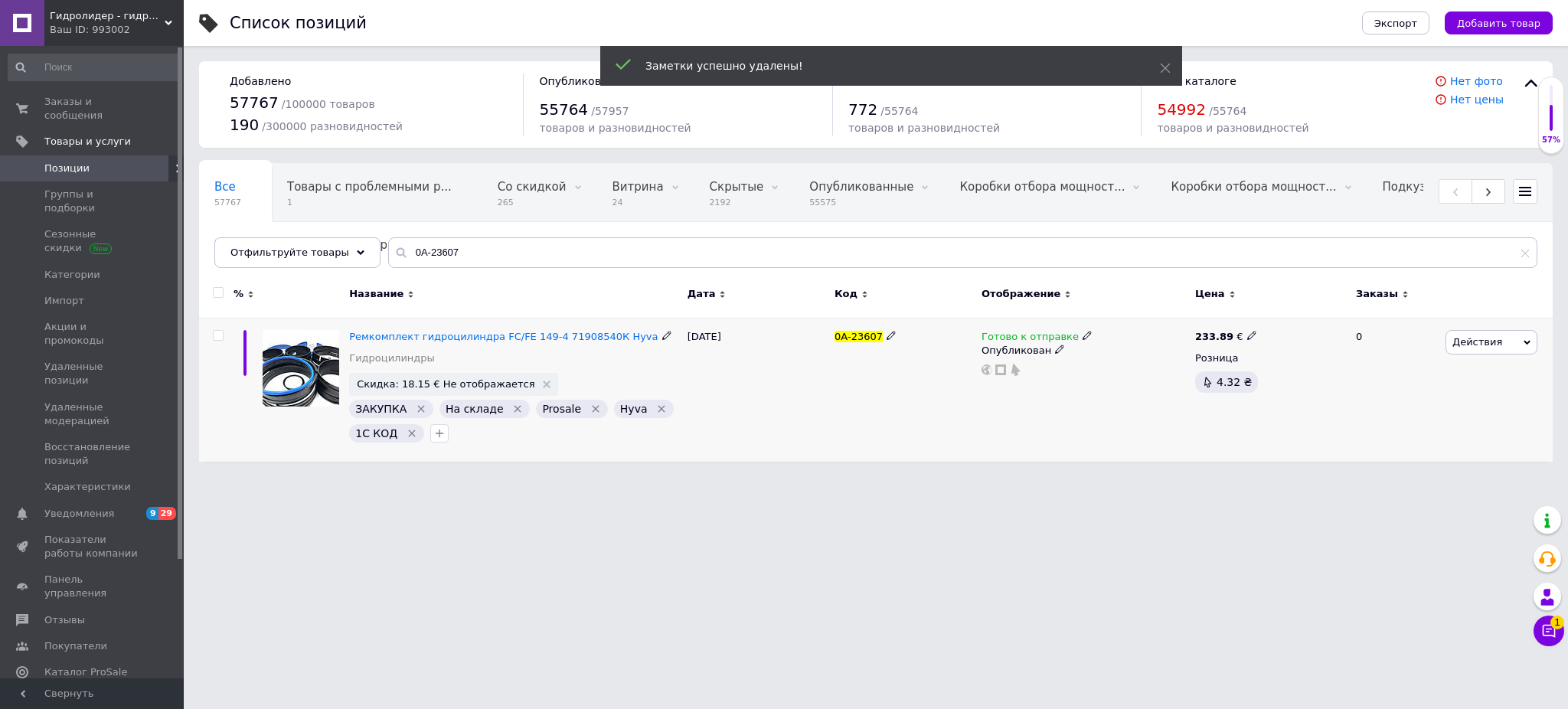
click at [445, 439] on div at bounding box center [439, 433] width 24 height 25
click at [439, 438] on icon "button" at bounding box center [439, 434] width 13 height 13
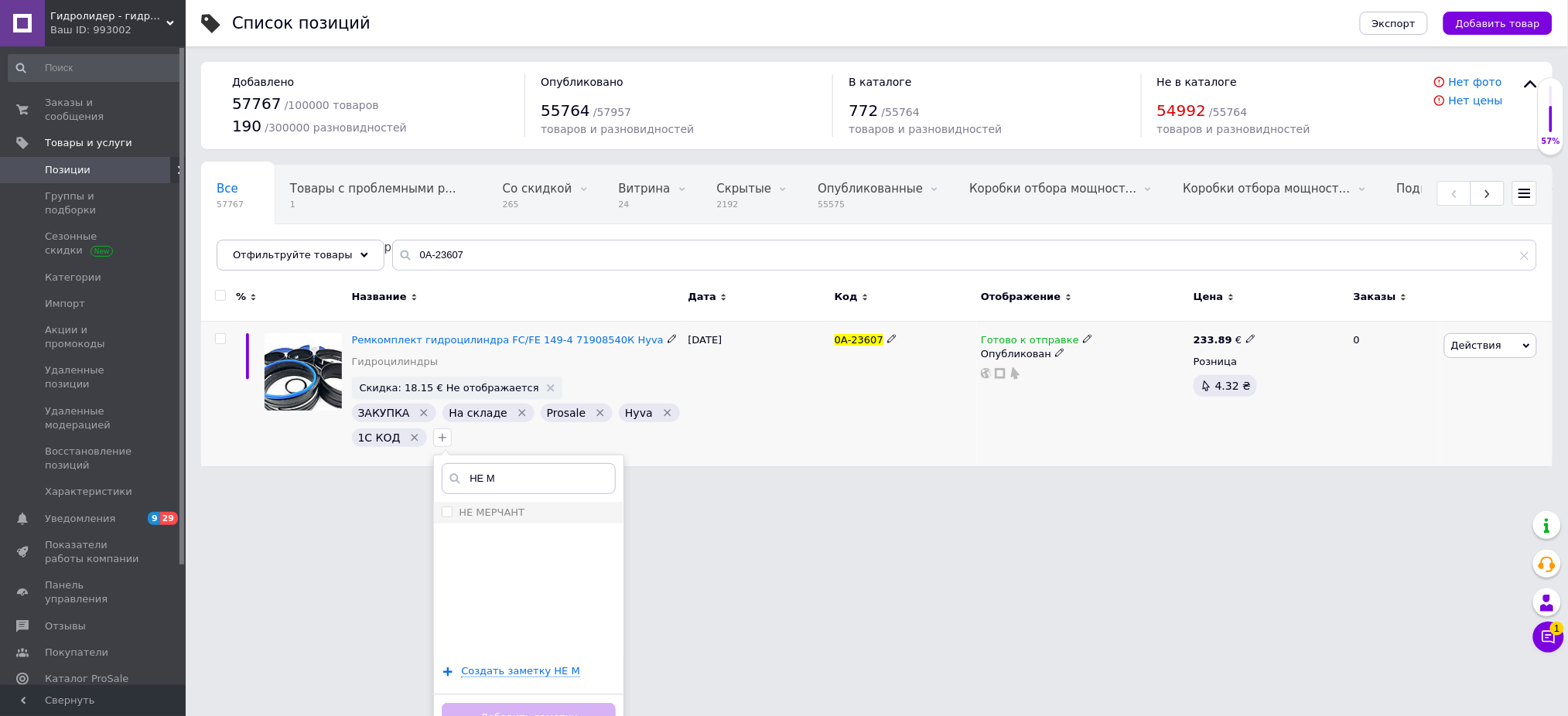
type input "НЕ М"
click at [488, 514] on label "НЕ МЕРЧАНТ" at bounding box center [491, 513] width 66 height 12
checkbox input "true"
click at [576, 712] on button "Добавить заметку" at bounding box center [528, 718] width 174 height 30
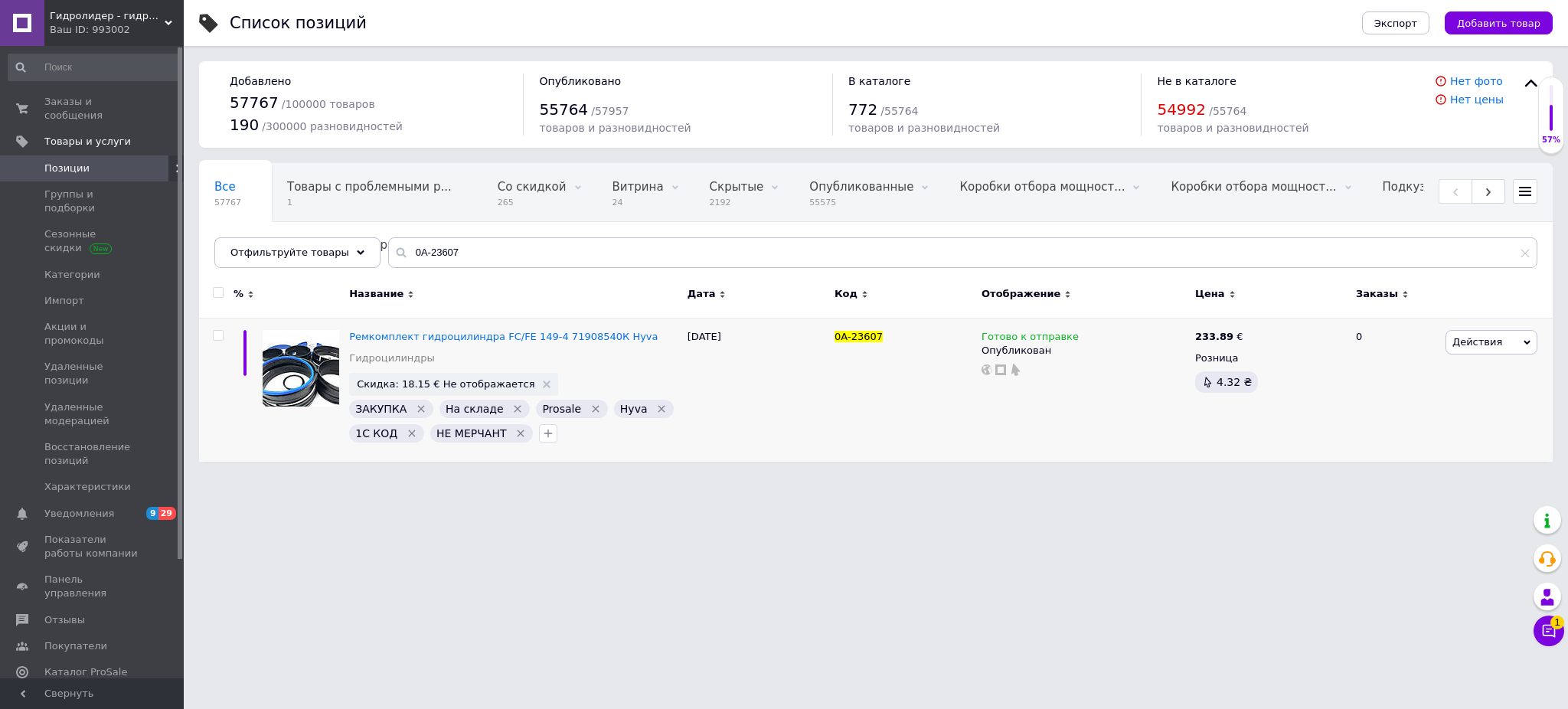
click at [115, 52] on div "Заказы и сообщения 0 0 Товары и услуги Позиции Группы и подборки Сезонные скидк…" at bounding box center [94, 363] width 188 height 636
click at [93, 45] on div "Гидролидер - гидравлическое оборудование, промышленное и строительное, спецтехн…" at bounding box center [114, 23] width 139 height 46
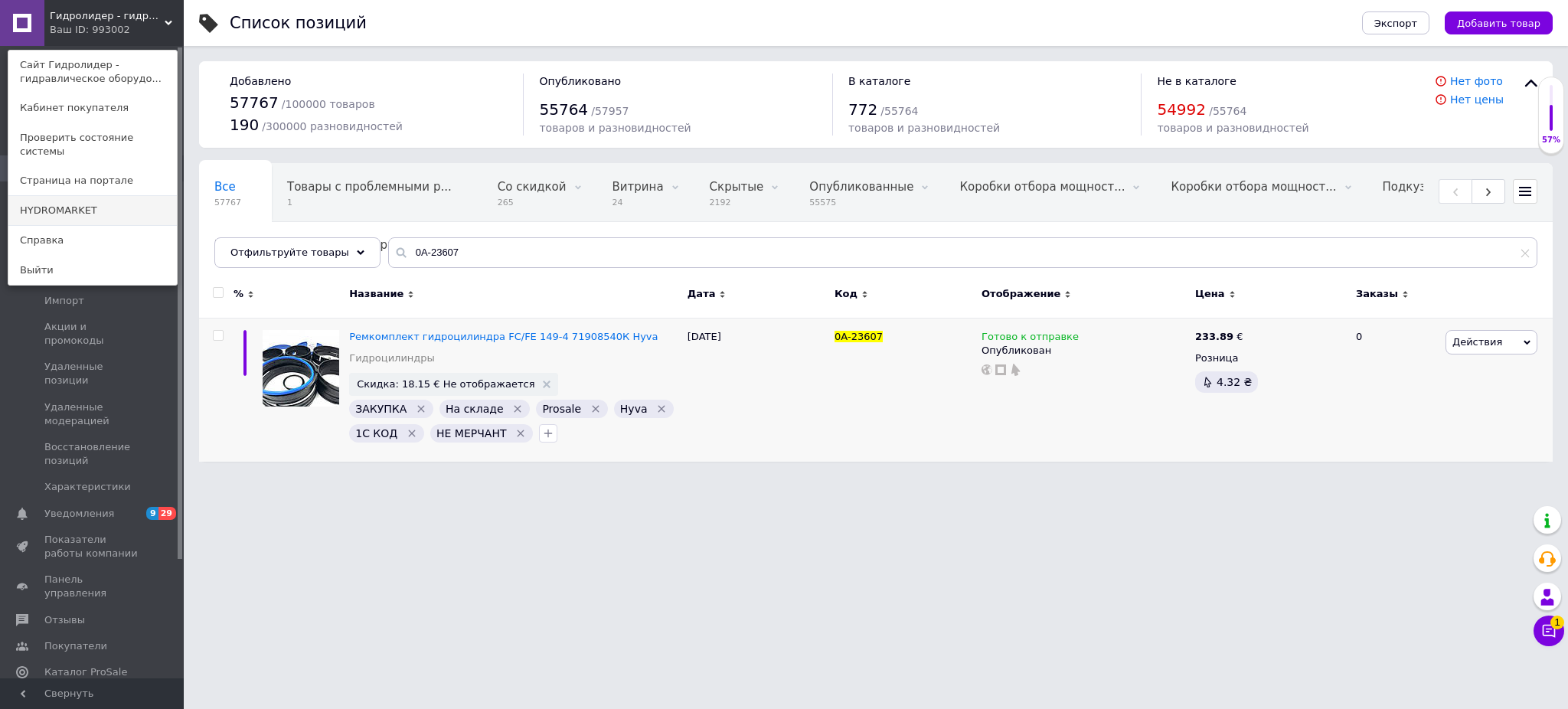
click at [93, 204] on link "HYDROMARKET" at bounding box center [92, 210] width 168 height 29
